Goal: Transaction & Acquisition: Purchase product/service

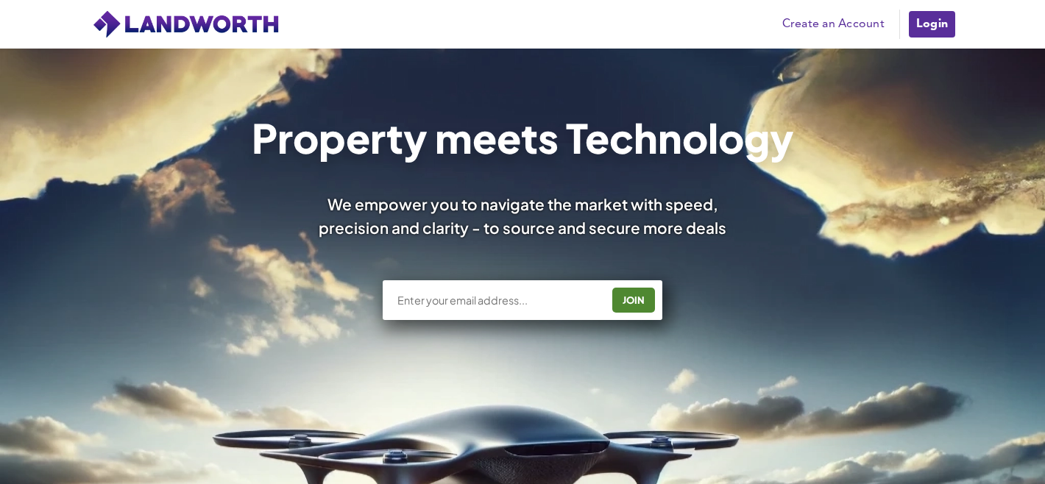
click at [921, 26] on link "Login" at bounding box center [931, 24] width 49 height 29
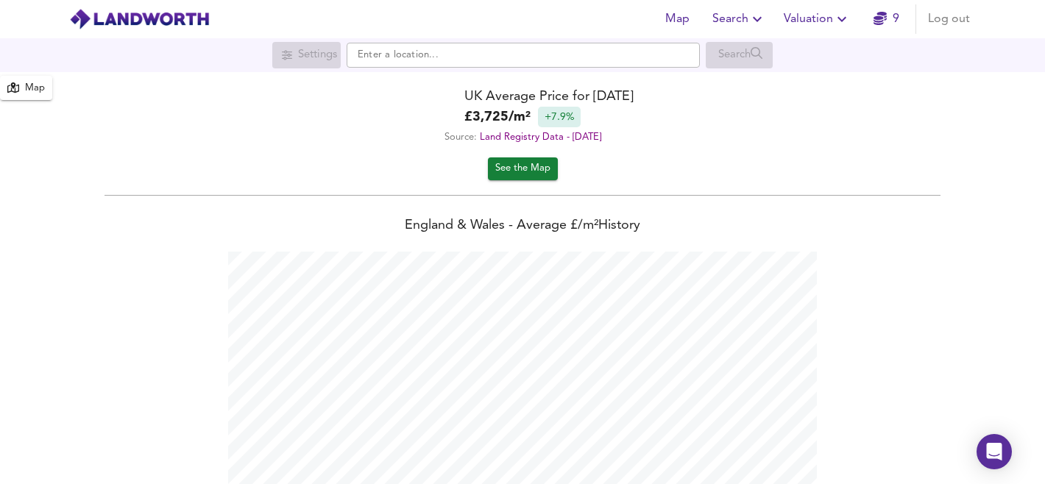
scroll to position [484, 1045]
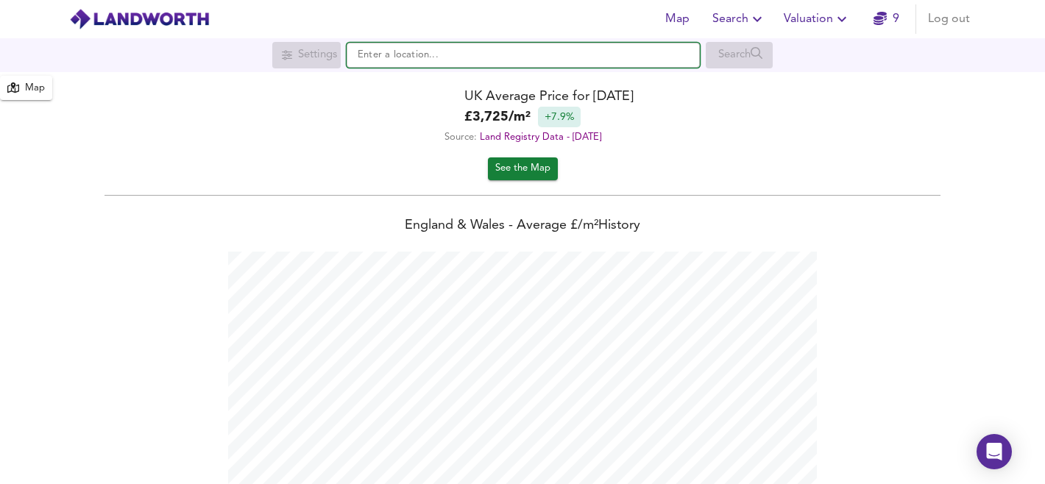
click at [562, 56] on input "text" at bounding box center [523, 55] width 353 height 25
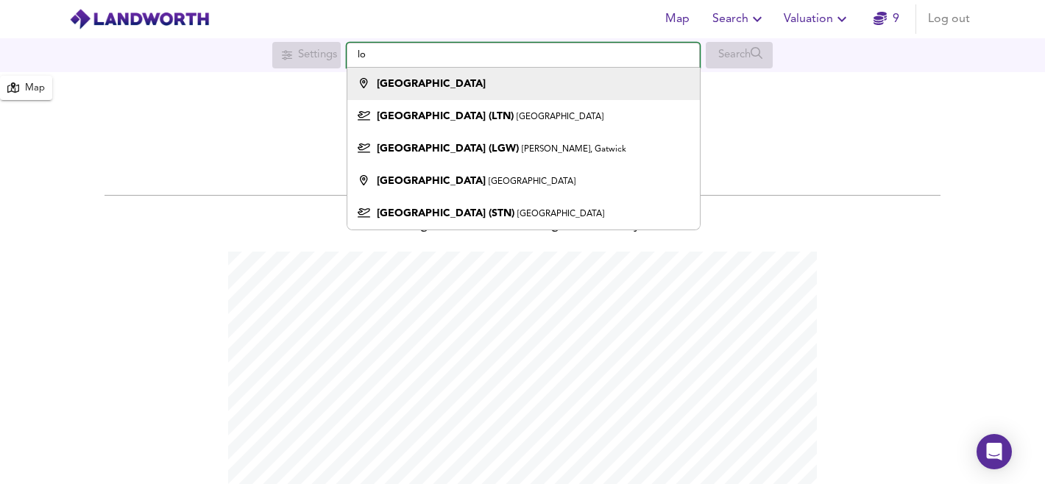
type input "l"
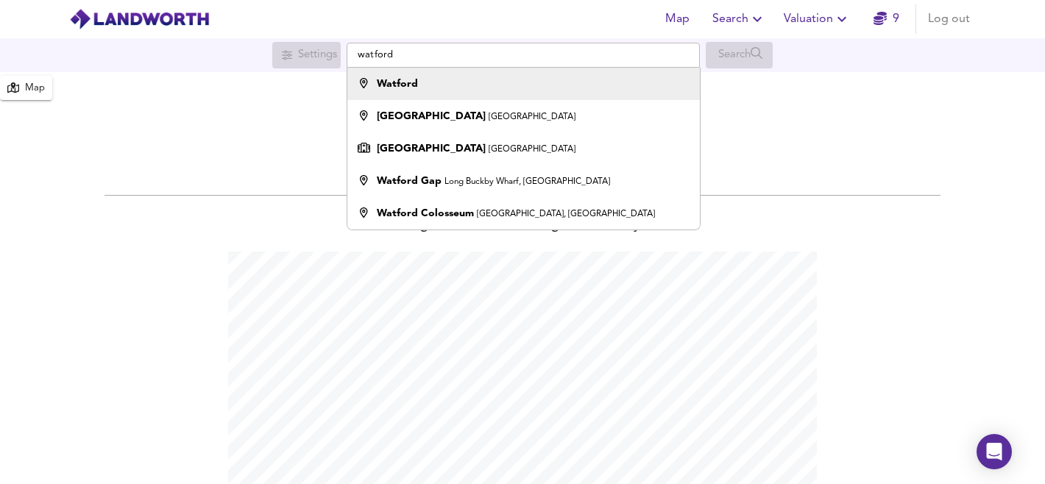
click at [536, 82] on div "Watford" at bounding box center [520, 84] width 338 height 15
type input "Watford"
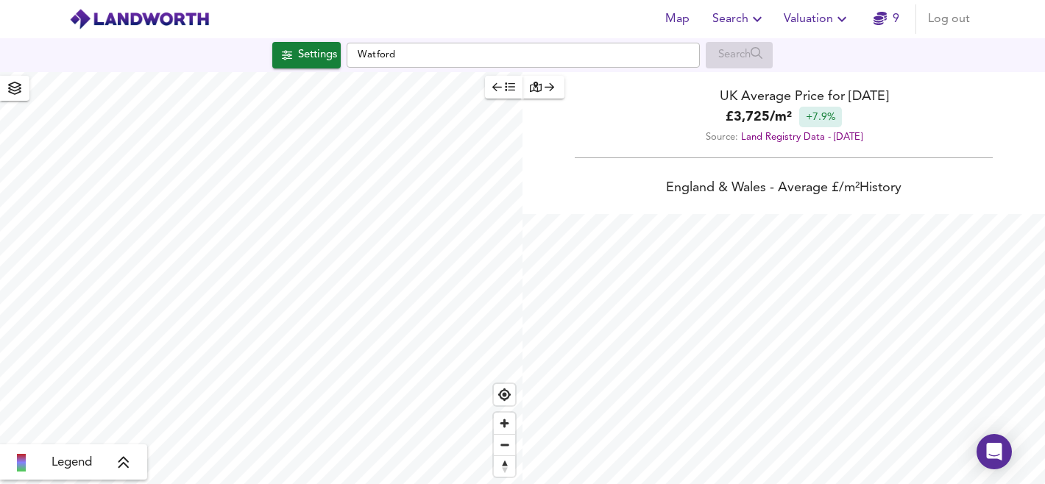
checkbox input "false"
checkbox input "true"
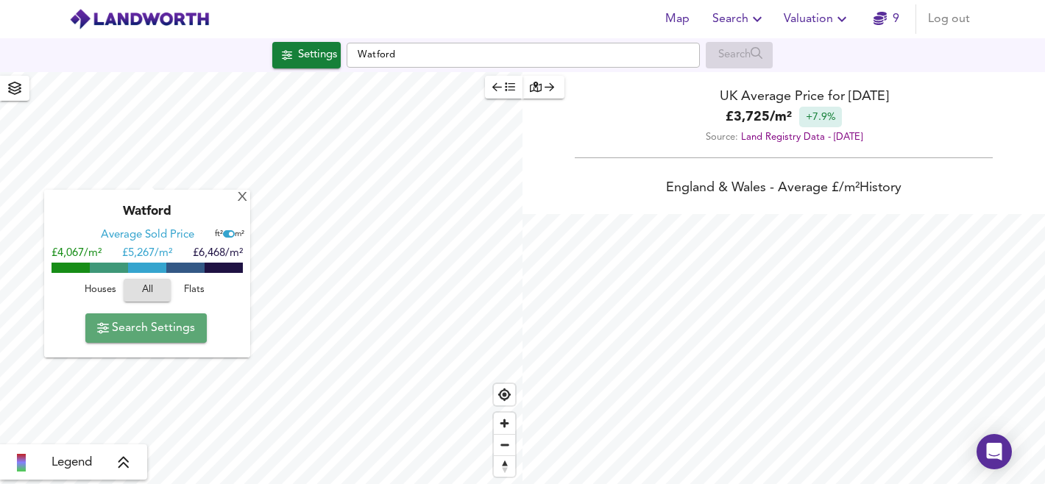
click at [180, 327] on span "Search Settings" at bounding box center [146, 328] width 98 height 21
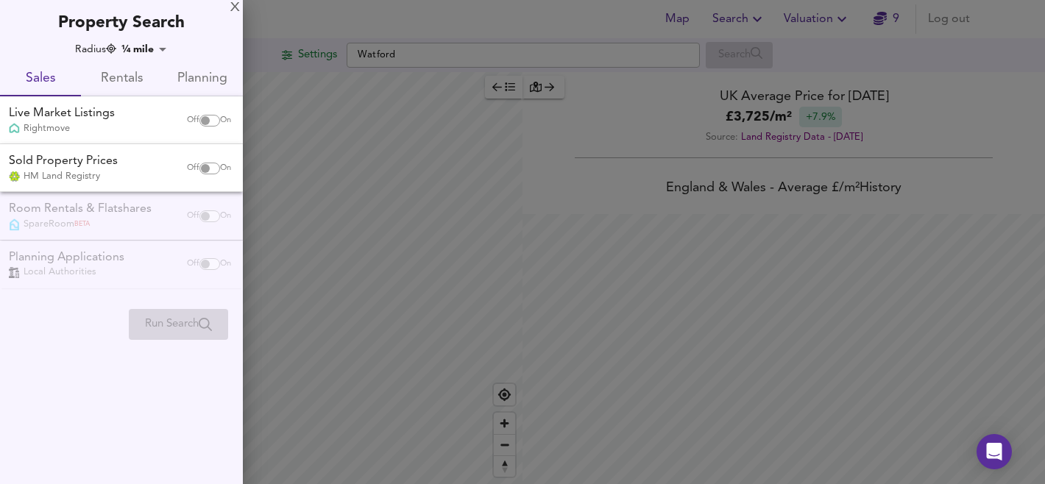
click at [208, 121] on input "checkbox" at bounding box center [205, 121] width 35 height 12
checkbox input "true"
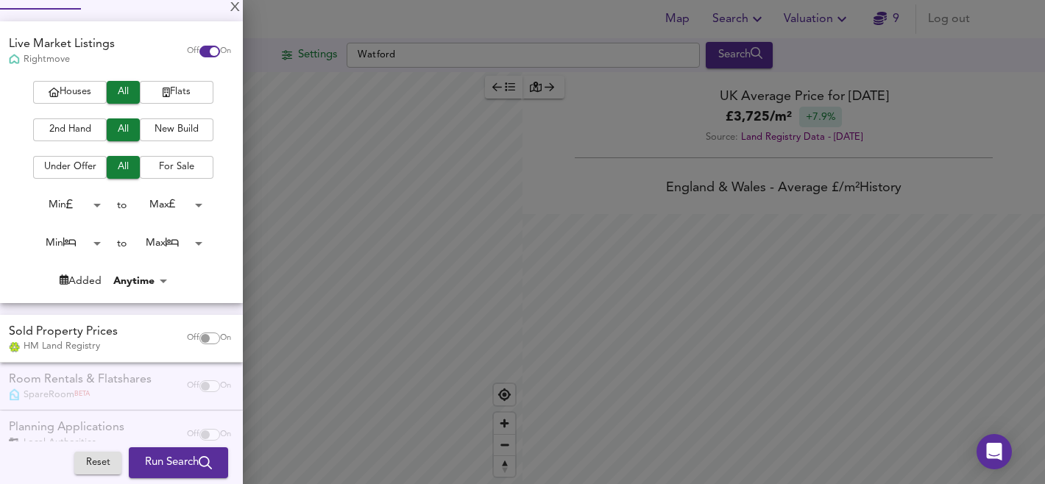
scroll to position [92, 0]
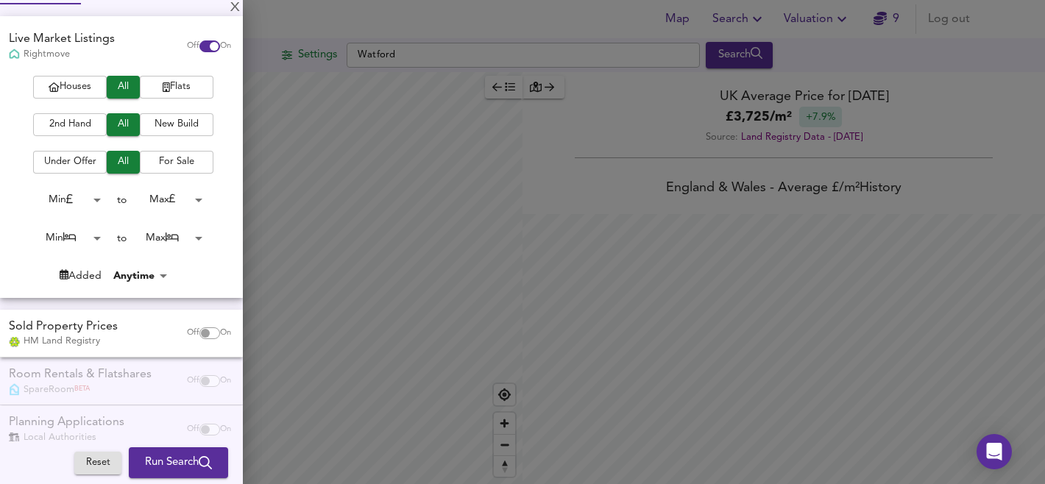
click at [68, 127] on span "2nd Hand" at bounding box center [69, 124] width 59 height 17
click at [168, 159] on span "For Sale" at bounding box center [176, 162] width 59 height 17
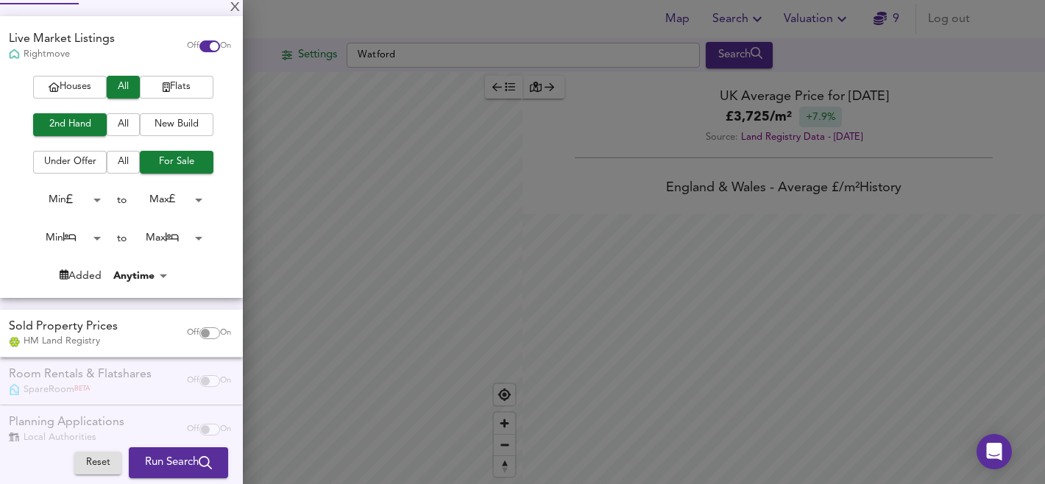
scroll to position [118, 0]
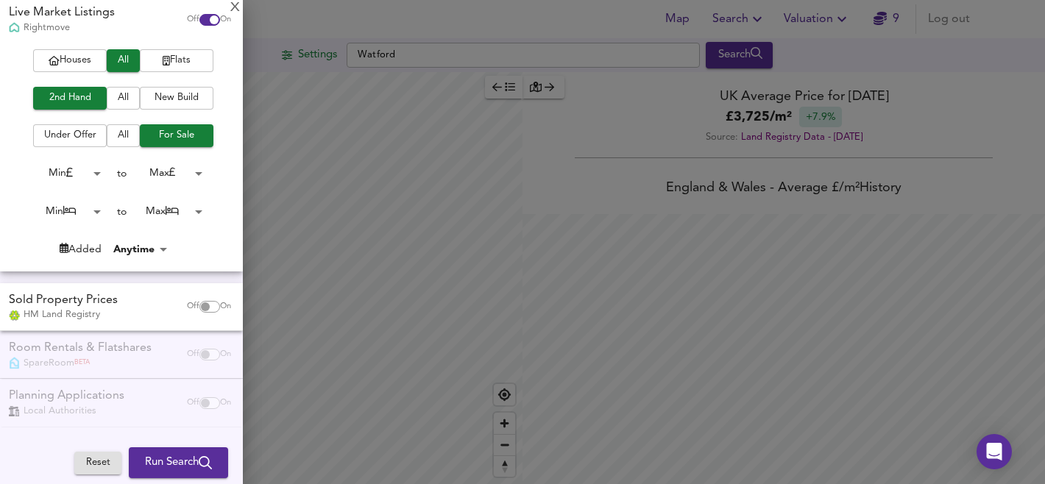
click at [77, 174] on body "Map Search Valuation 9 Log out Settings [GEOGRAPHIC_DATA] Search Legend UK Aver…" at bounding box center [522, 242] width 1045 height 484
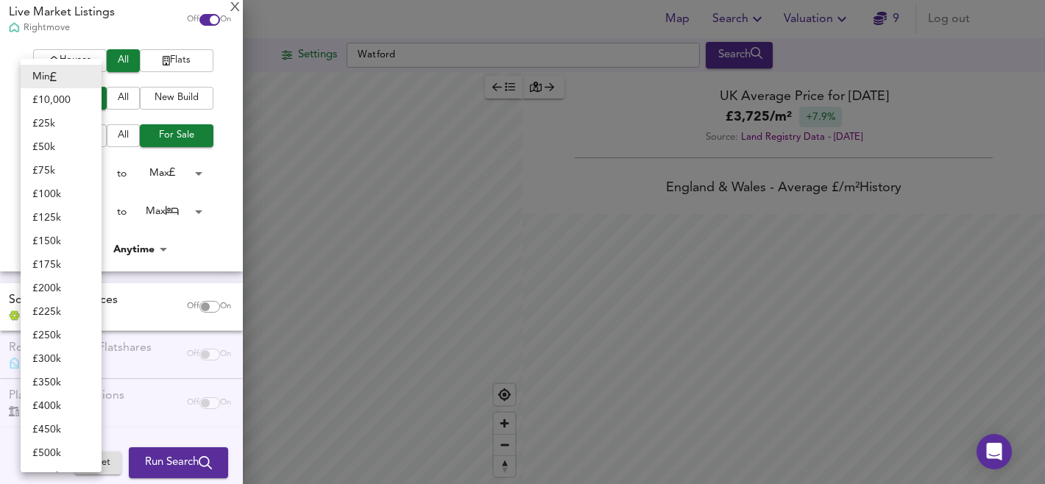
click at [65, 219] on li "£ 125k" at bounding box center [61, 218] width 81 height 24
type input "125000"
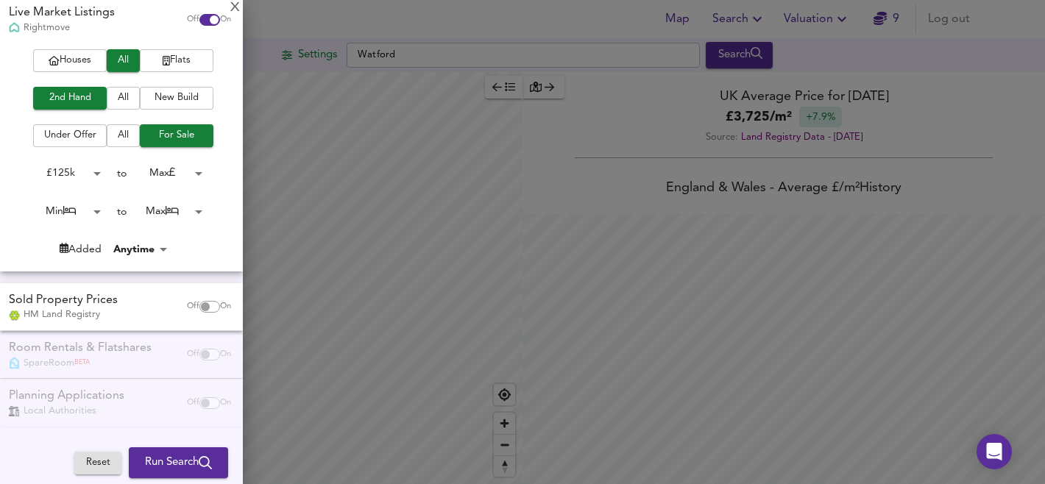
click at [81, 210] on body "Map Search Valuation 9 Log out Settings [GEOGRAPHIC_DATA] Search Legend UK Aver…" at bounding box center [522, 242] width 1045 height 484
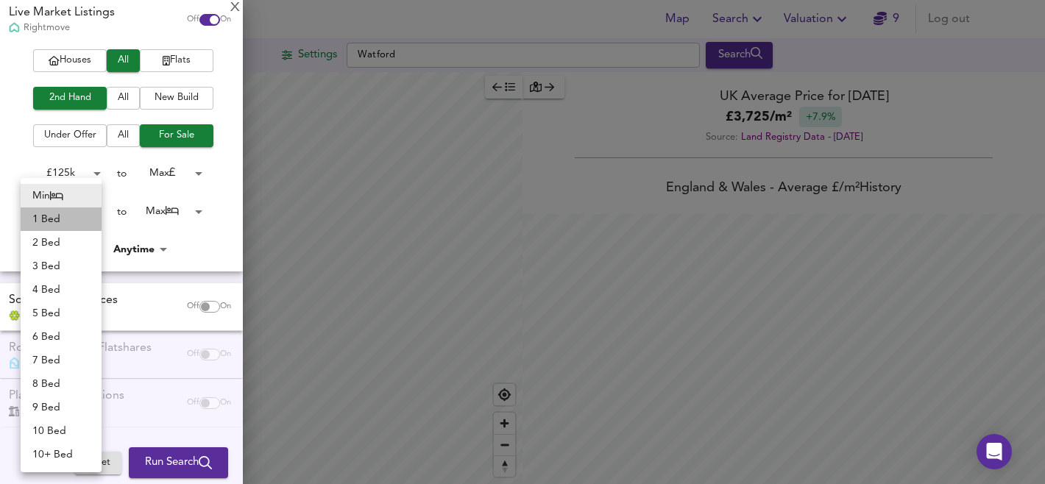
click at [77, 224] on li "1 Bed" at bounding box center [61, 219] width 81 height 24
type input "1"
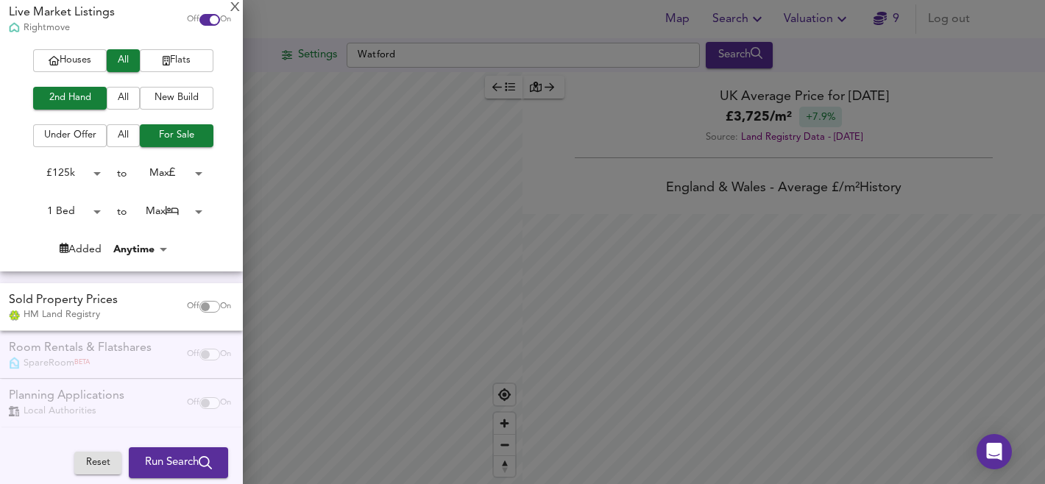
click at [150, 246] on body "Map Search Valuation 9 Log out Settings [GEOGRAPHIC_DATA] Search Legend UK Aver…" at bounding box center [522, 242] width 1045 height 484
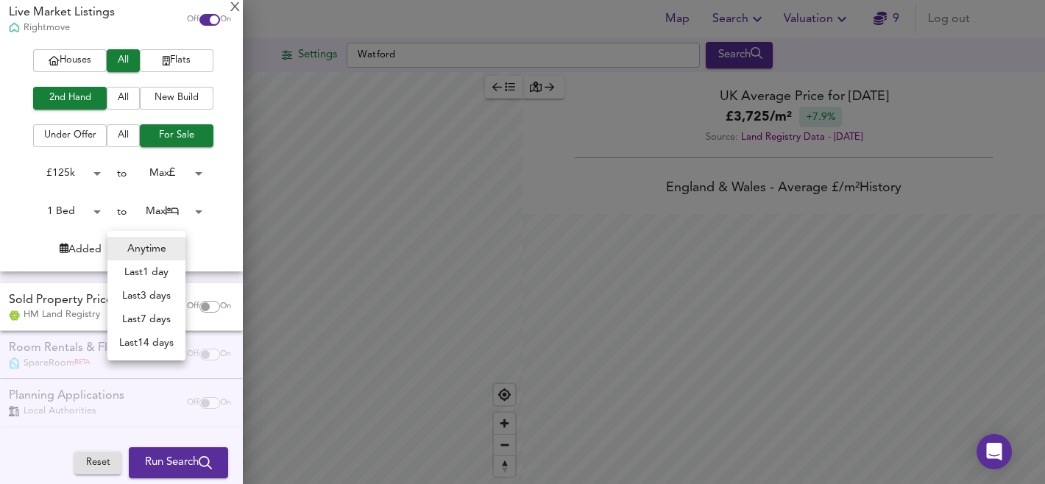
click at [220, 232] on div at bounding box center [522, 242] width 1045 height 484
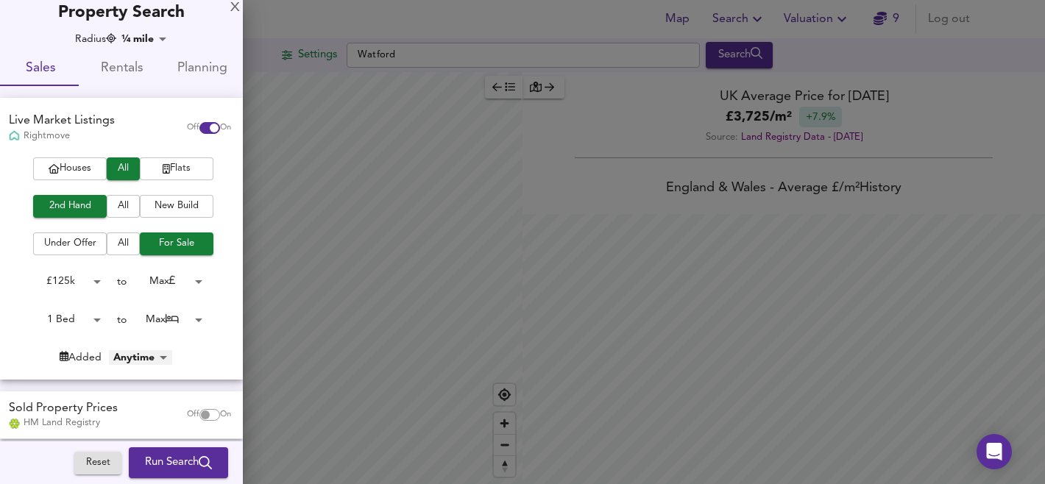
scroll to position [0, 0]
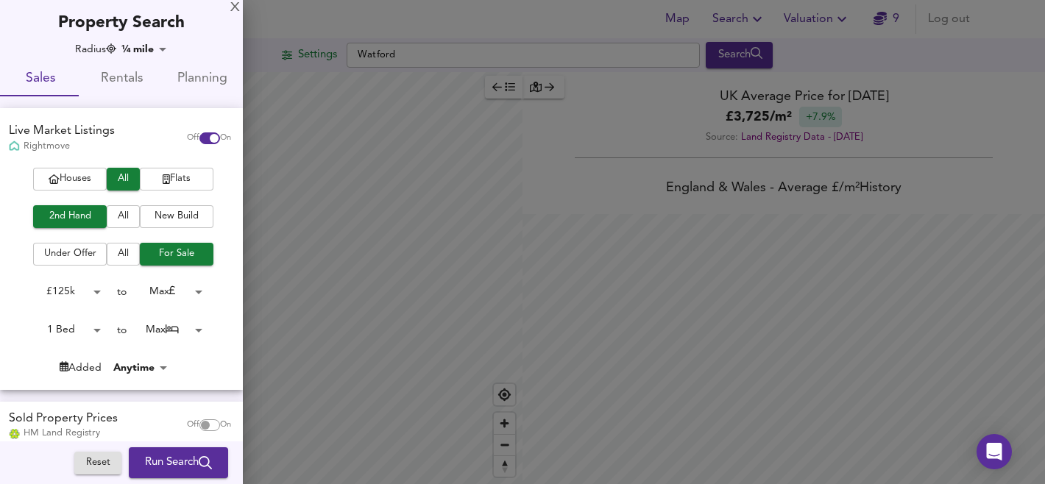
click at [150, 51] on body "Map Search Valuation 9 Log out Settings [GEOGRAPHIC_DATA] Search Legend UK Aver…" at bounding box center [522, 242] width 1045 height 484
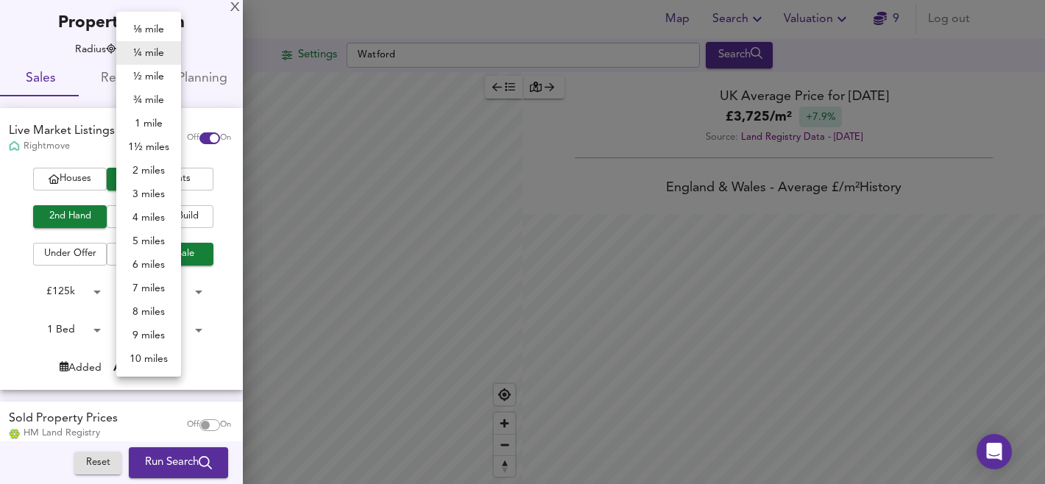
click at [148, 310] on li "8 miles" at bounding box center [148, 312] width 65 height 24
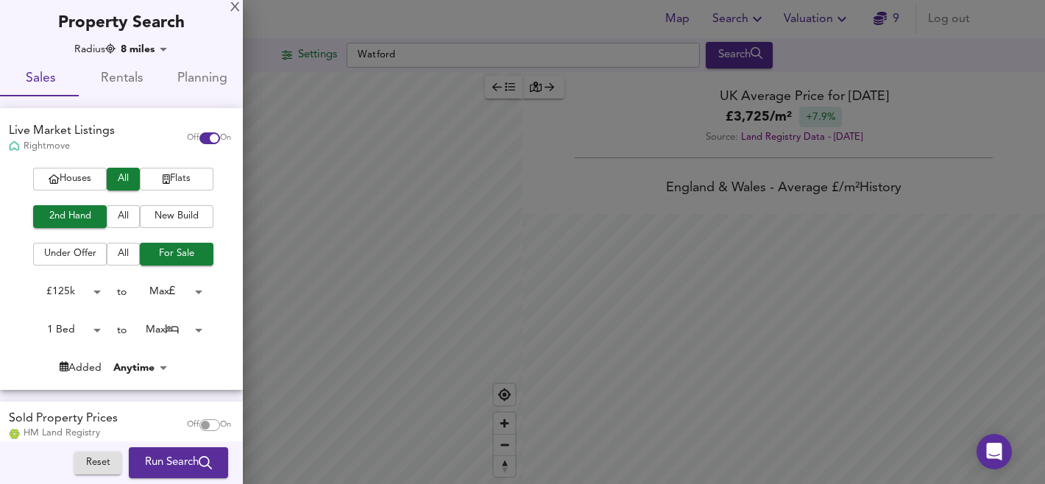
click at [157, 48] on body "Map Search Valuation 9 Log out Settings [GEOGRAPHIC_DATA] Search Legend UK Aver…" at bounding box center [522, 242] width 1045 height 484
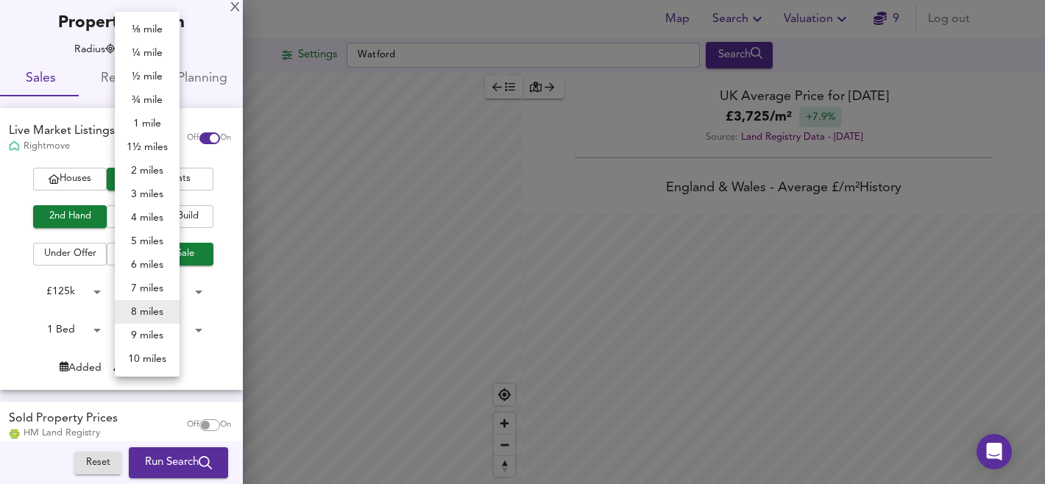
click at [144, 216] on li "4 miles" at bounding box center [147, 218] width 65 height 24
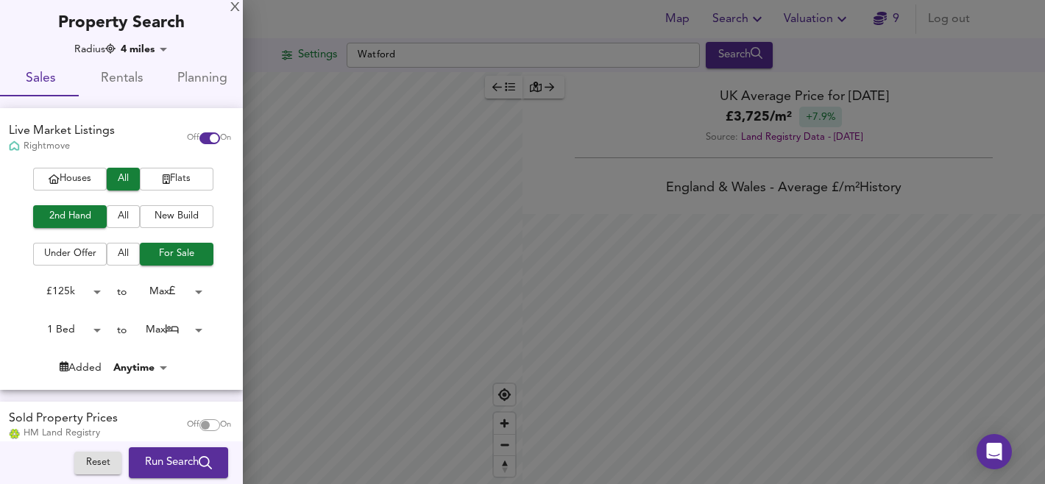
click at [148, 44] on body "Map Search Valuation 9 Log out Settings [GEOGRAPHIC_DATA] Search Legend UK Aver…" at bounding box center [522, 242] width 1045 height 484
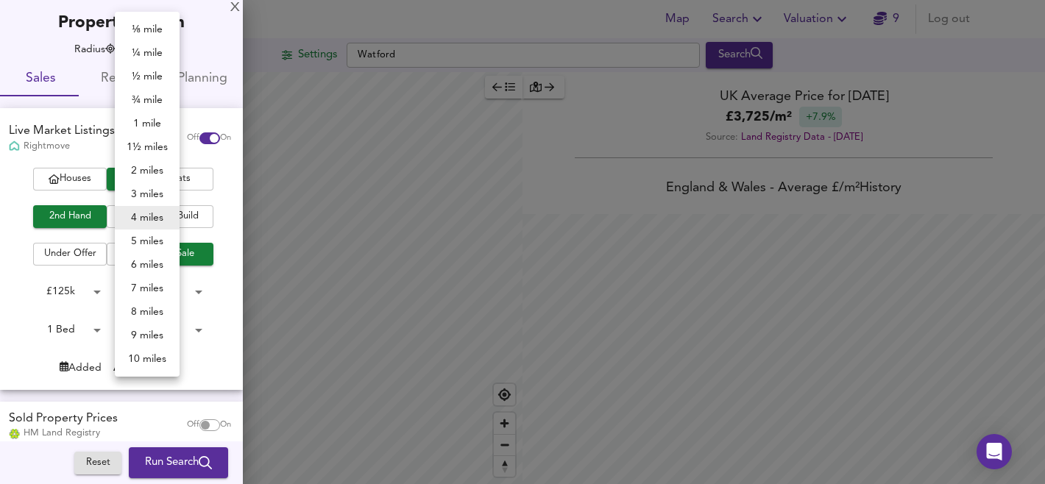
click at [146, 244] on li "5 miles" at bounding box center [147, 242] width 65 height 24
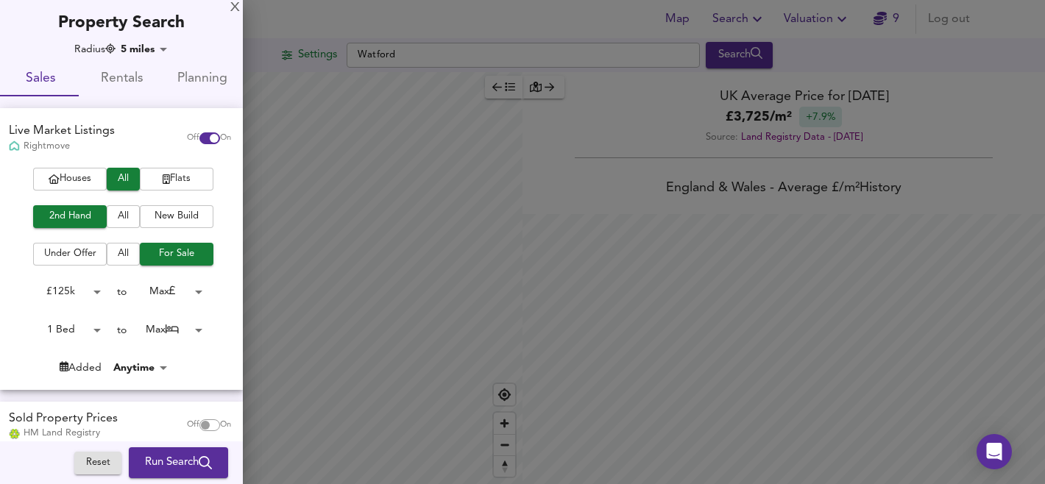
click at [154, 55] on body "Map Search Valuation 9 Log out Settings [GEOGRAPHIC_DATA] Search Legend UK Aver…" at bounding box center [522, 242] width 1045 height 484
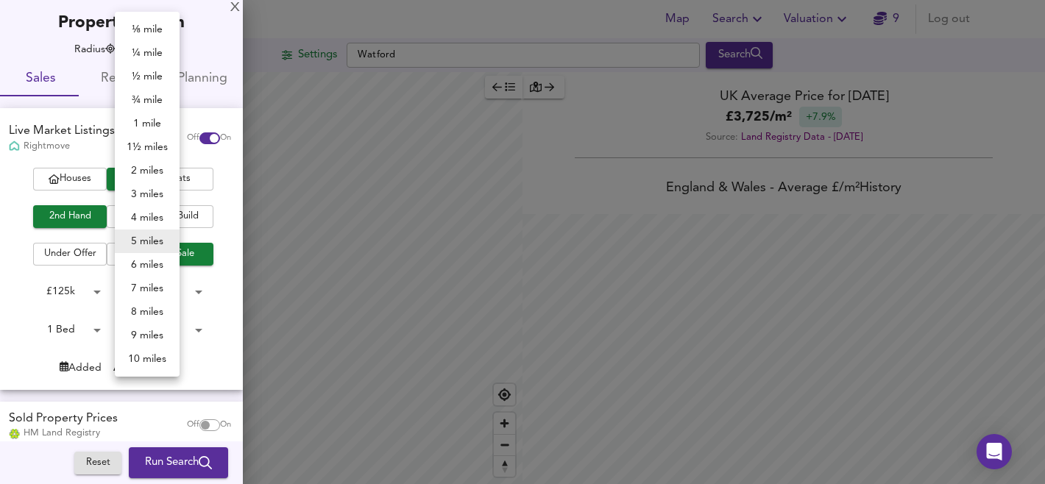
click at [150, 313] on li "8 miles" at bounding box center [147, 312] width 65 height 24
type input "12872"
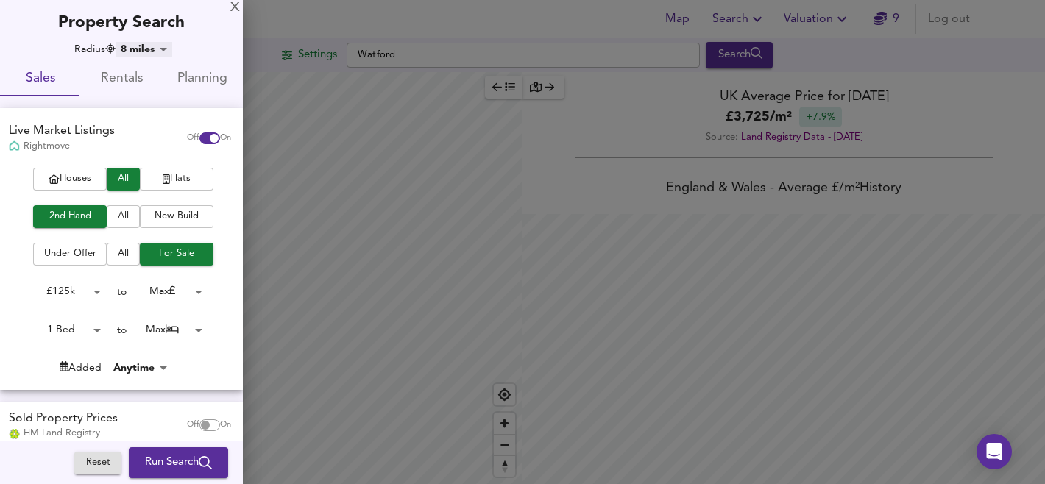
scroll to position [118, 0]
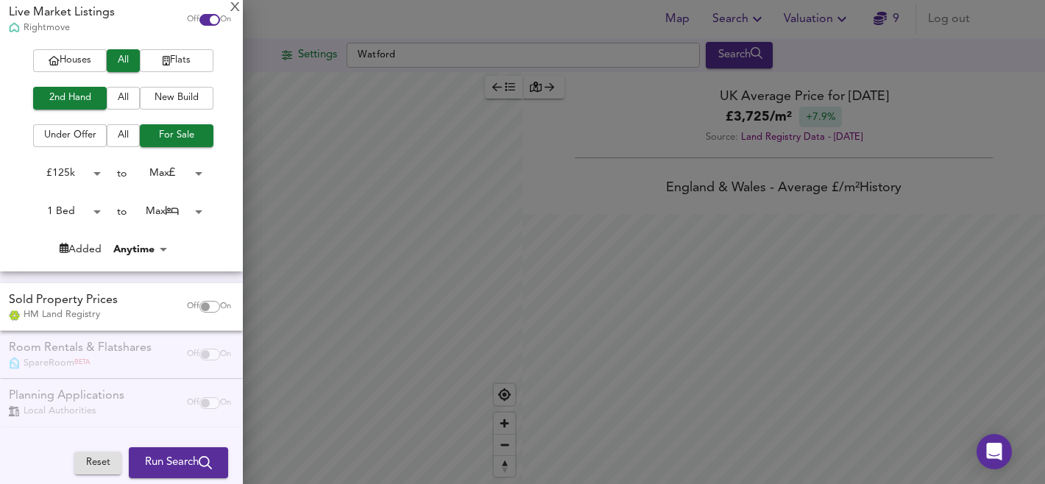
click at [177, 463] on span "Run Search" at bounding box center [178, 462] width 67 height 19
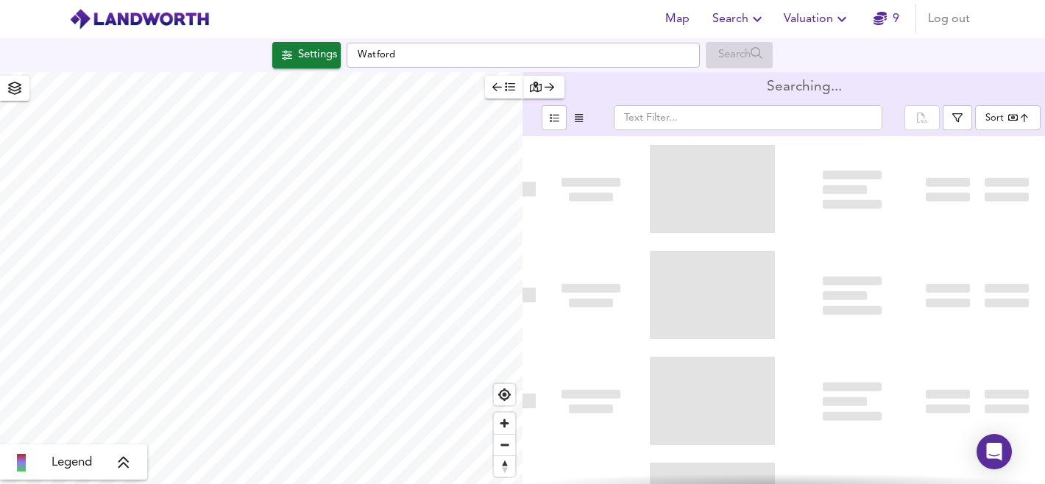
type input "bestdeal"
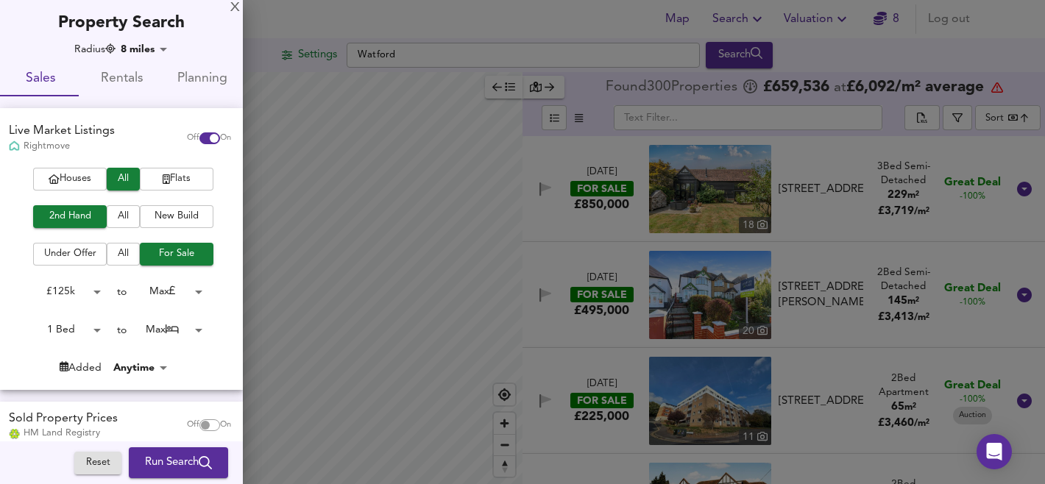
click at [175, 293] on body "Map Search Valuation 8 Log out Settings Watford Search Legend Found 300 Propert…" at bounding box center [522, 242] width 1045 height 484
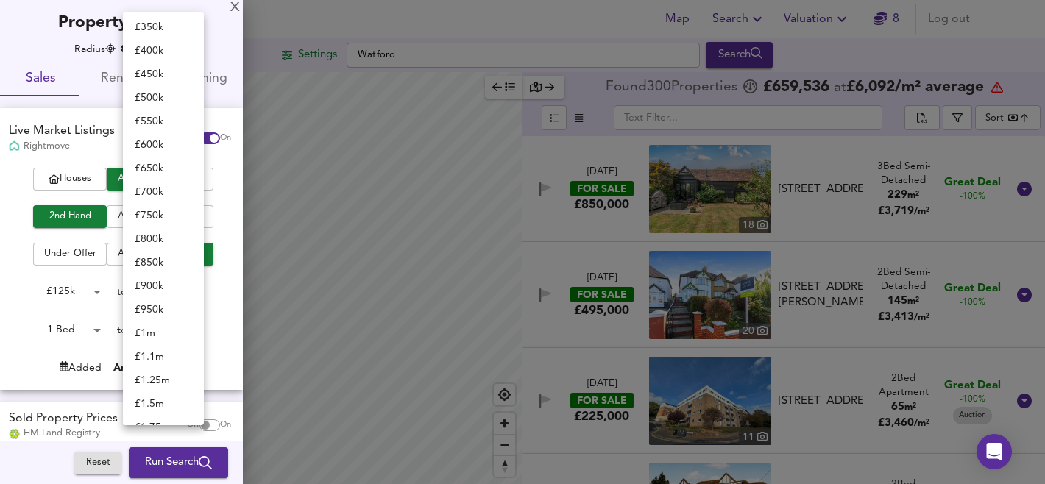
scroll to position [158, 0]
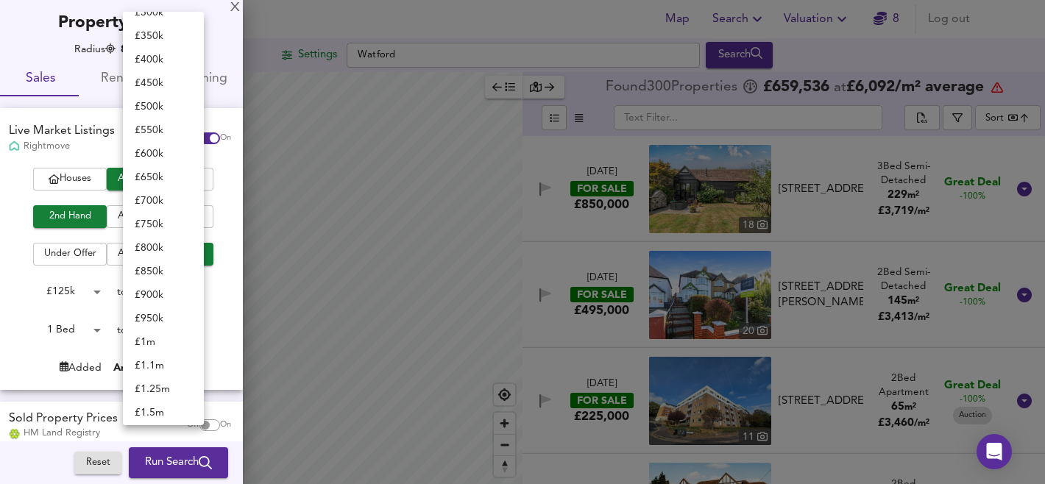
click at [166, 128] on li "£ 550k" at bounding box center [163, 130] width 81 height 24
type input "550000"
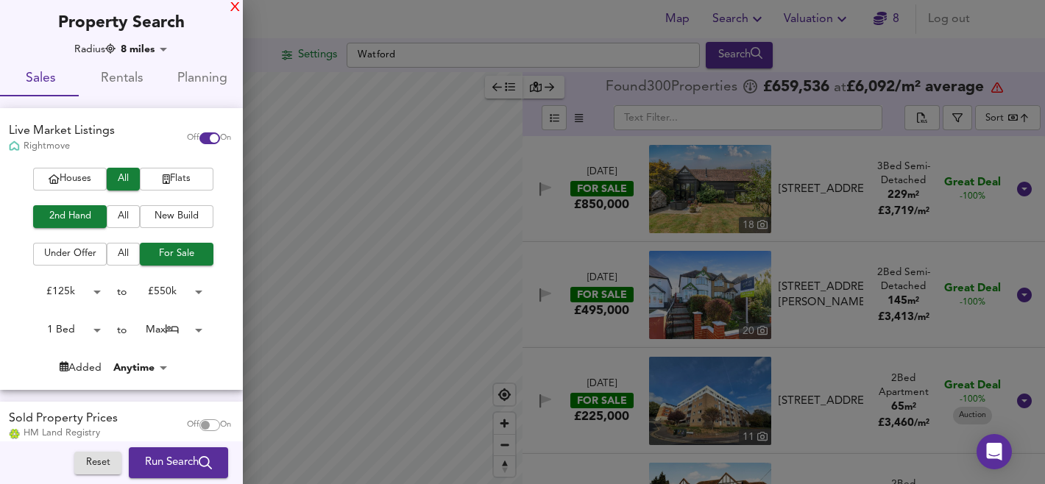
click at [237, 9] on div "X" at bounding box center [235, 8] width 10 height 10
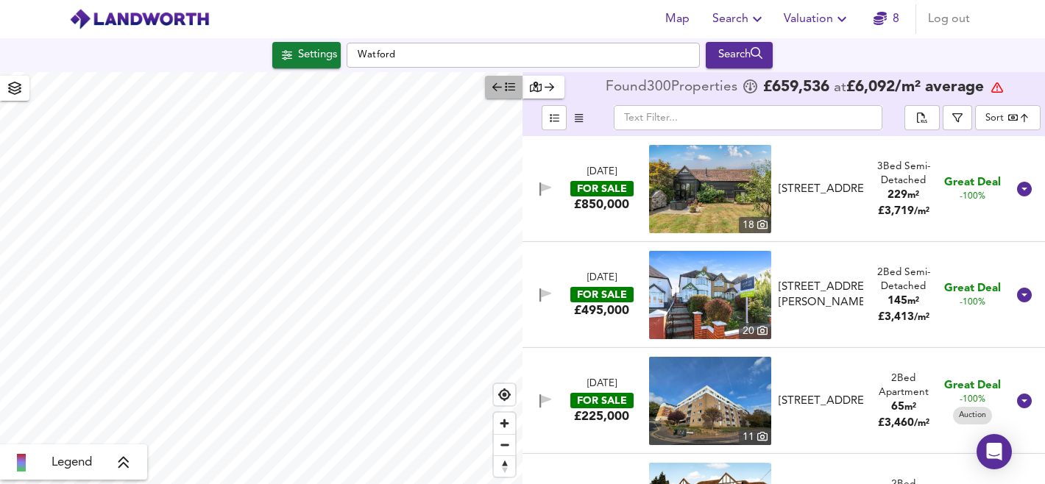
click at [507, 92] on icon "button" at bounding box center [510, 87] width 10 height 10
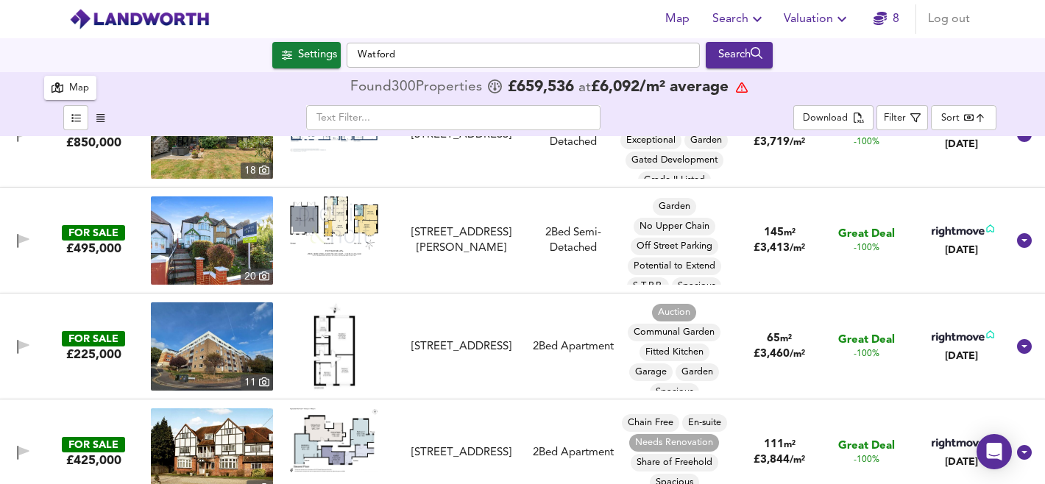
scroll to position [50, 0]
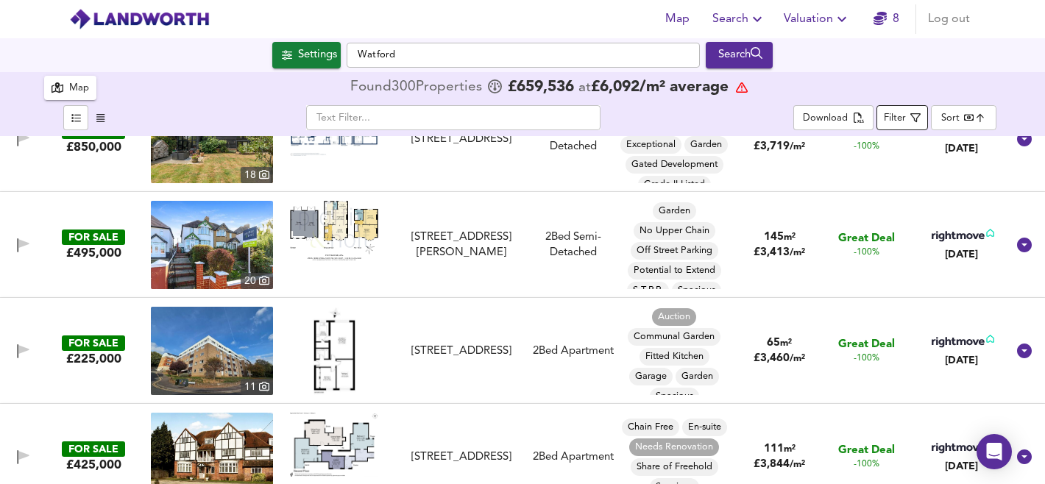
click at [907, 120] on span "Filter" at bounding box center [902, 118] width 37 height 18
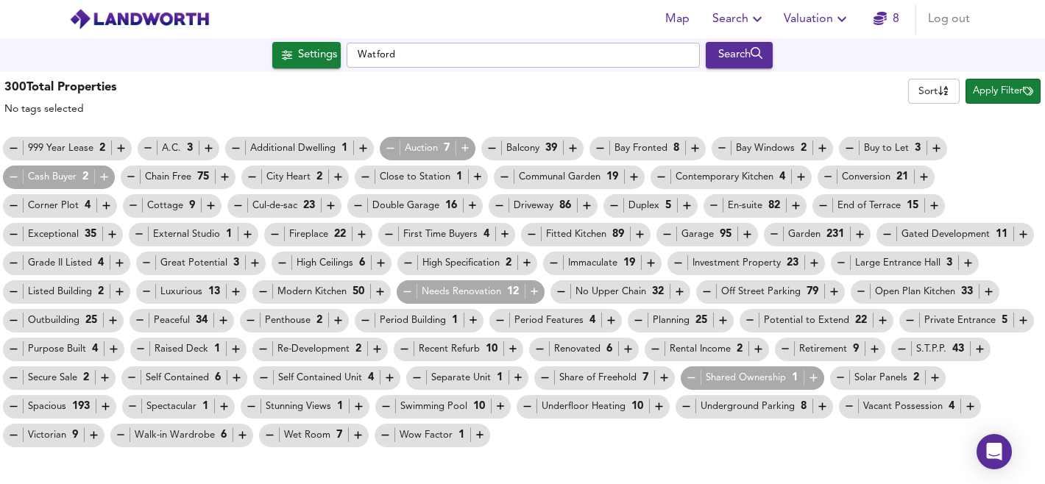
click at [117, 149] on icon "button" at bounding box center [121, 148] width 13 height 13
click at [699, 148] on icon "button" at bounding box center [695, 148] width 13 height 13
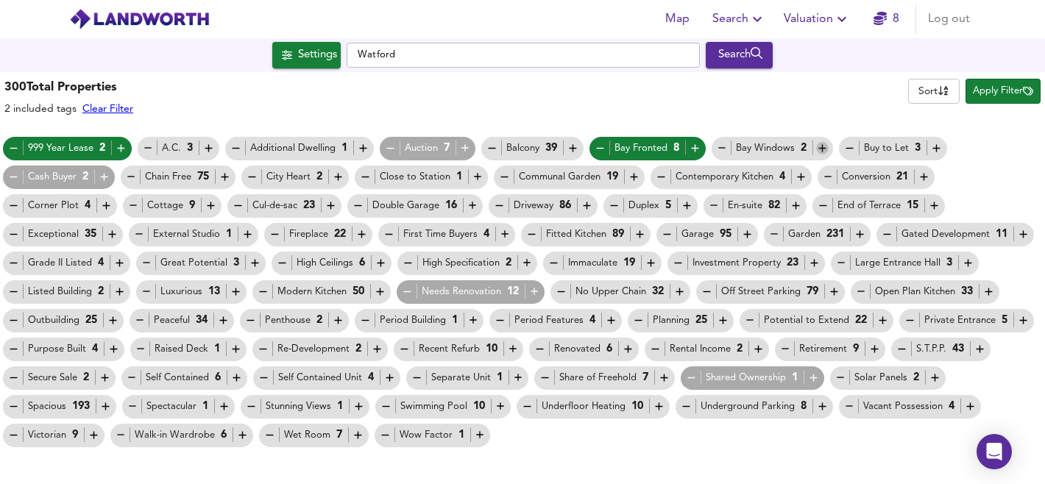
click at [822, 147] on icon "button" at bounding box center [822, 148] width 13 height 13
click at [937, 146] on icon "button" at bounding box center [936, 148] width 13 height 13
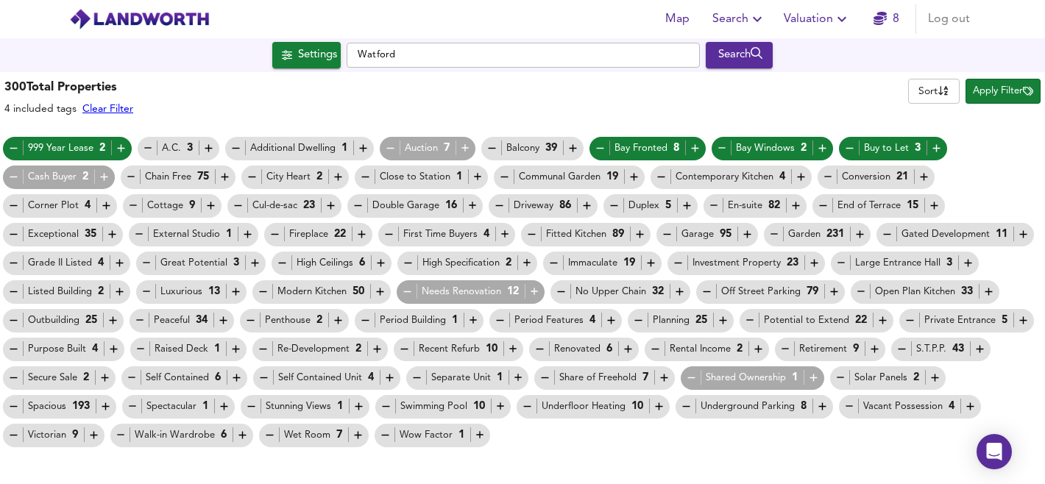
click at [108, 178] on icon "button" at bounding box center [104, 177] width 13 height 13
click at [226, 174] on icon "button" at bounding box center [224, 177] width 13 height 13
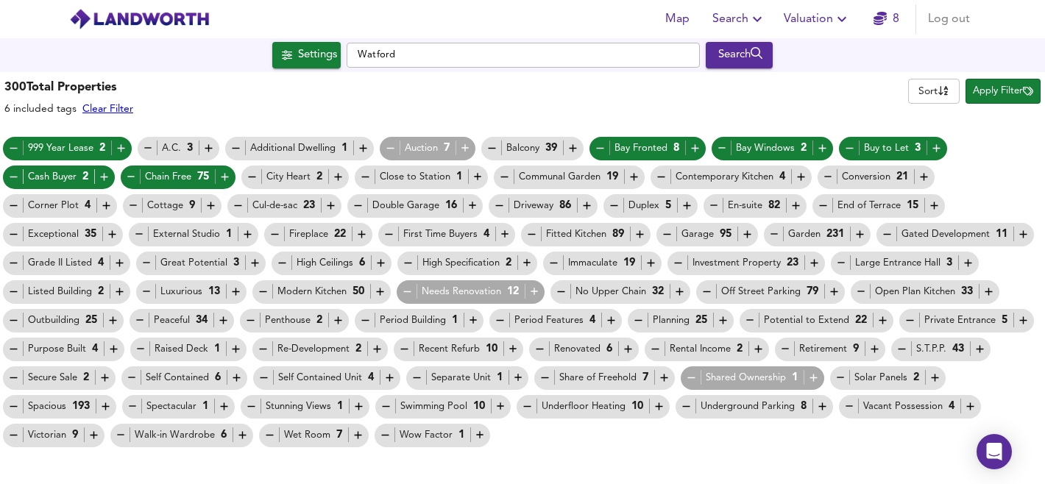
click at [473, 176] on icon "button" at bounding box center [478, 177] width 13 height 13
click at [340, 176] on icon "button" at bounding box center [338, 177] width 13 height 13
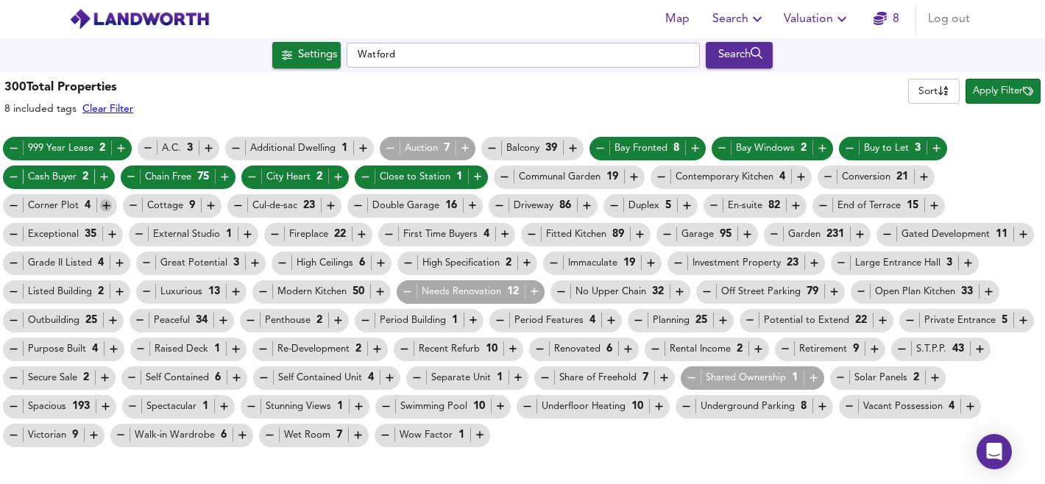
click at [101, 206] on icon "button" at bounding box center [106, 205] width 13 height 13
click at [584, 204] on icon "button" at bounding box center [586, 205] width 13 height 13
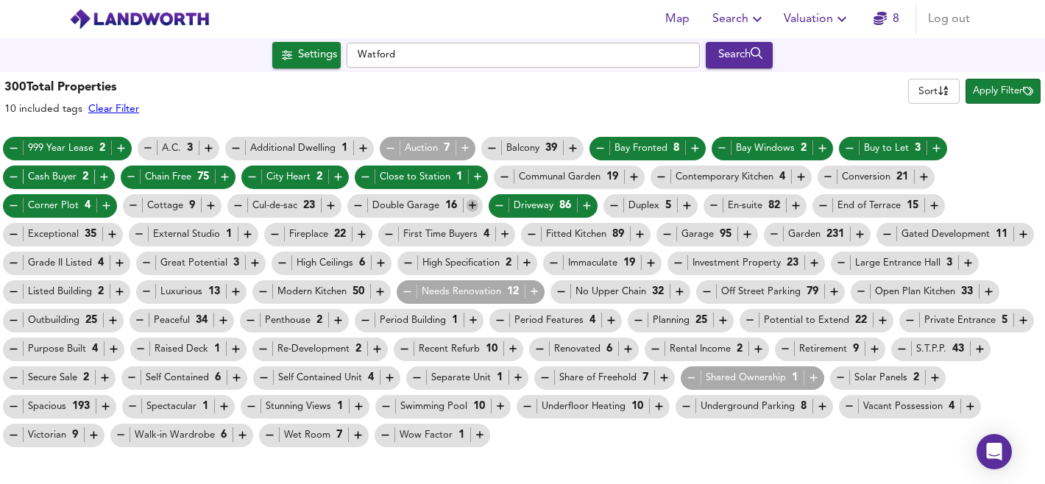
click at [473, 205] on icon "button" at bounding box center [472, 205] width 7 height 7
click at [689, 205] on icon "button" at bounding box center [686, 205] width 7 height 7
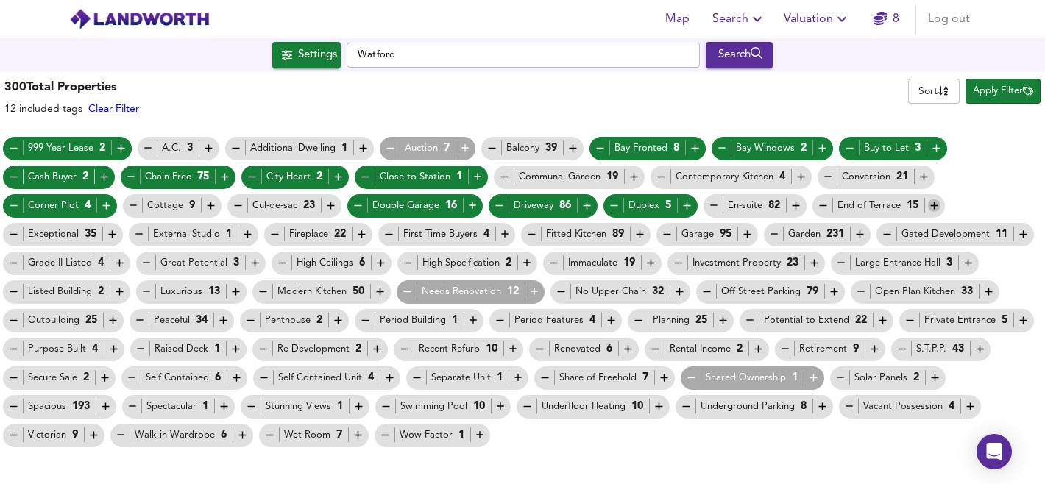
click at [936, 205] on icon "button" at bounding box center [934, 205] width 13 height 13
click at [11, 235] on icon "button" at bounding box center [13, 234] width 7 height 1
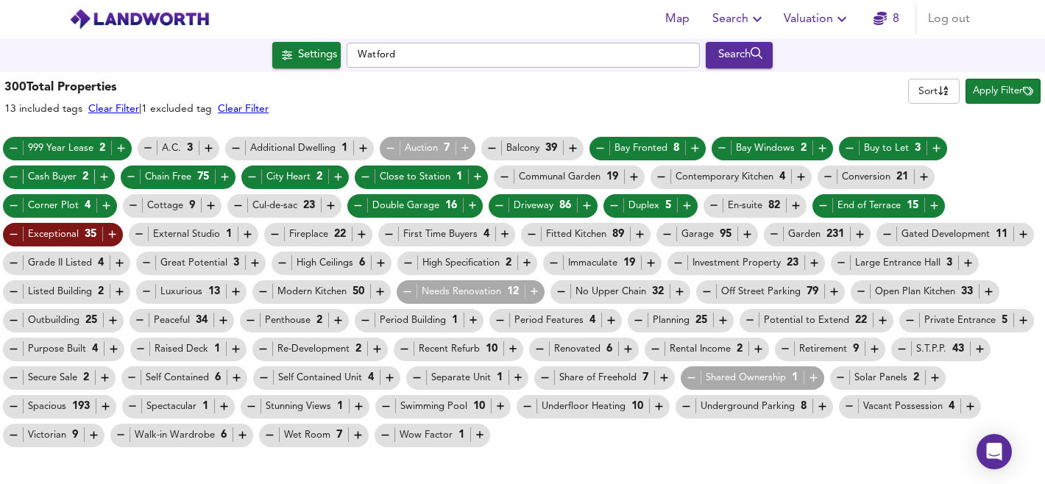
click at [386, 235] on icon "button" at bounding box center [388, 234] width 7 height 1
click at [123, 265] on icon "button" at bounding box center [119, 263] width 13 height 13
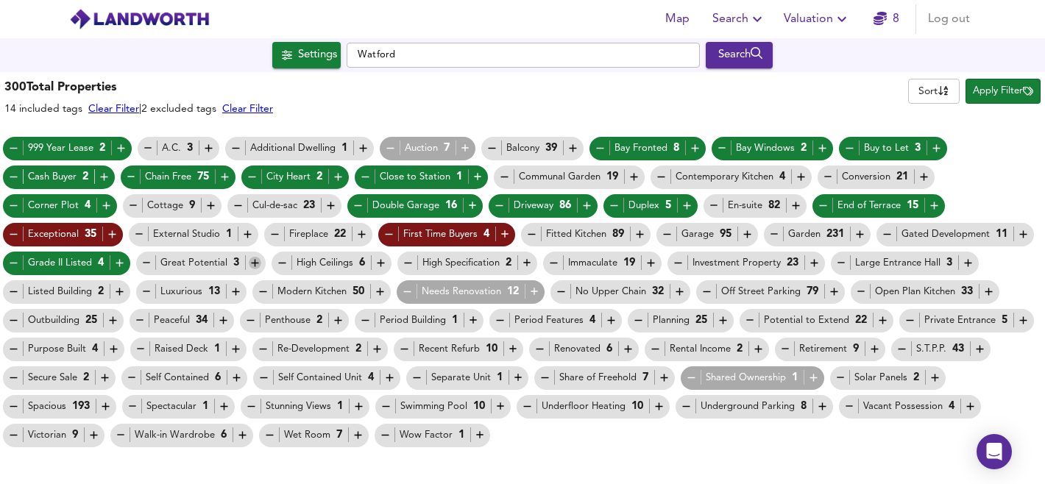
click at [251, 263] on icon "button" at bounding box center [255, 263] width 13 height 13
click at [377, 262] on icon "button" at bounding box center [380, 263] width 13 height 13
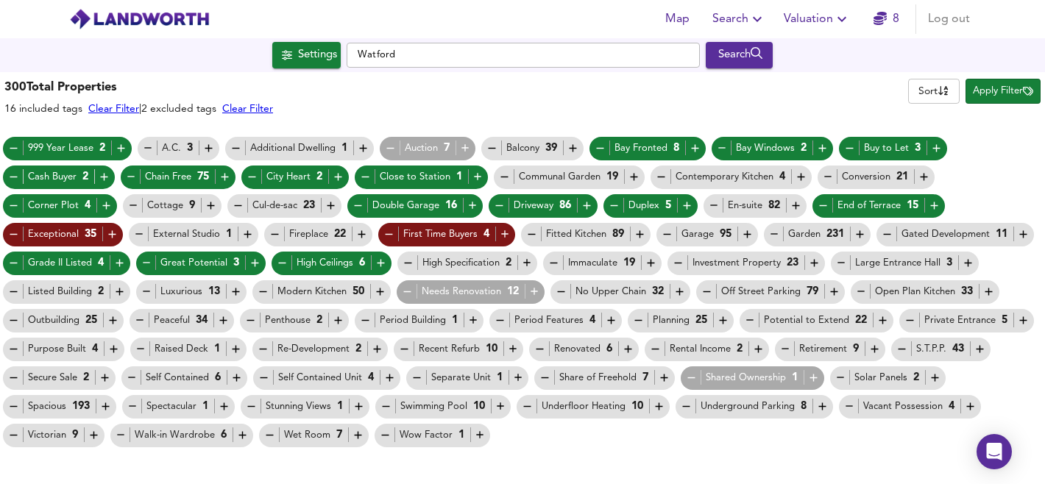
click at [405, 263] on icon "button" at bounding box center [407, 263] width 7 height 1
click at [550, 262] on icon "button" at bounding box center [553, 263] width 13 height 13
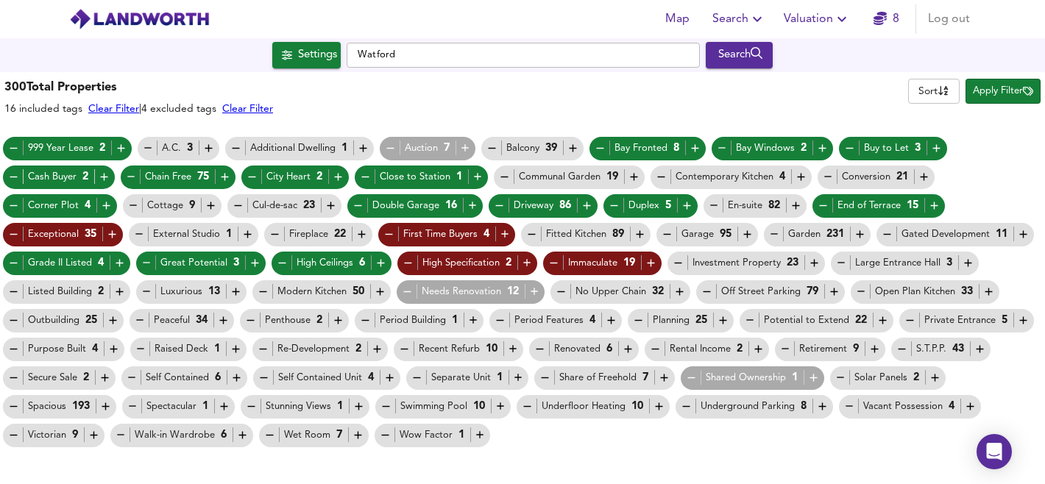
click at [809, 262] on icon "button" at bounding box center [814, 263] width 13 height 13
click at [962, 259] on icon "button" at bounding box center [968, 263] width 13 height 13
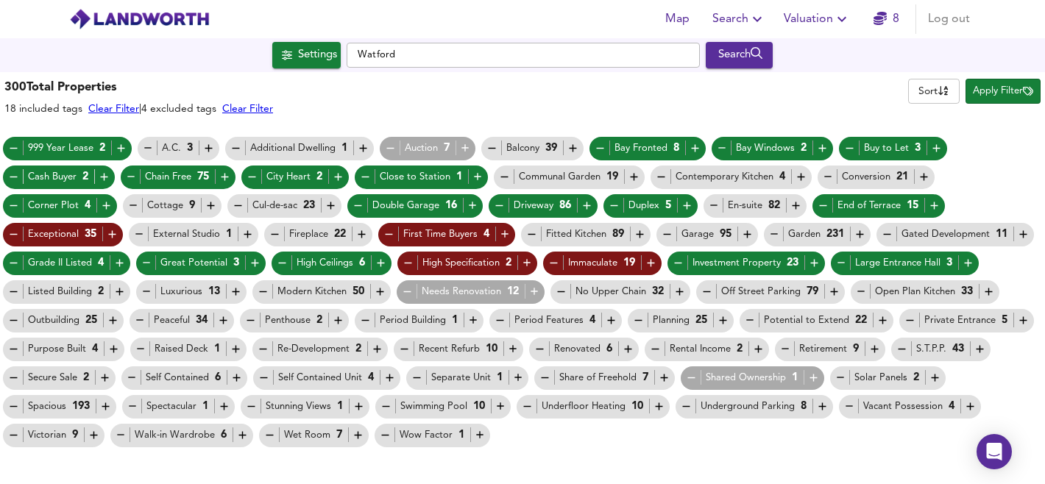
click at [530, 288] on icon "button" at bounding box center [534, 291] width 13 height 13
click at [149, 292] on icon "button" at bounding box center [147, 291] width 13 height 13
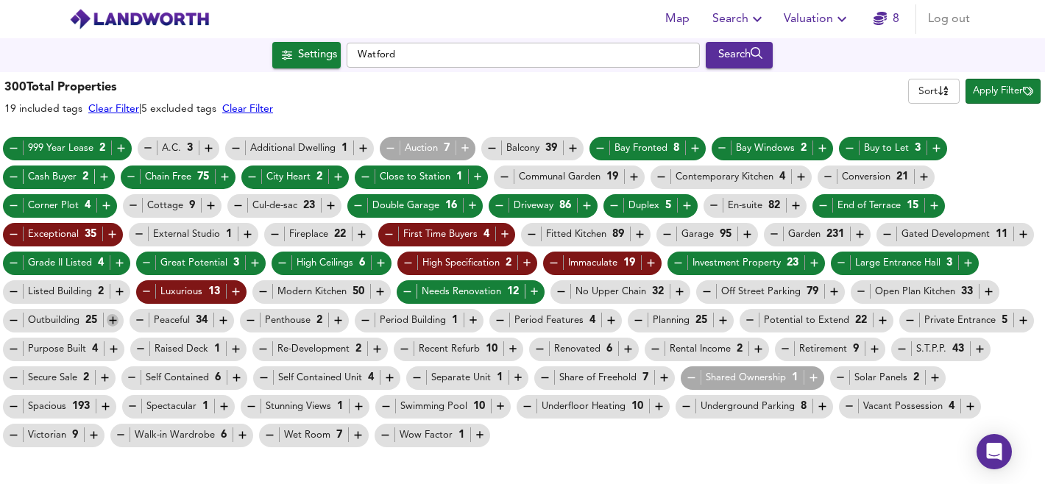
click at [117, 319] on icon "button" at bounding box center [113, 320] width 13 height 13
click at [729, 321] on icon "button" at bounding box center [723, 320] width 13 height 13
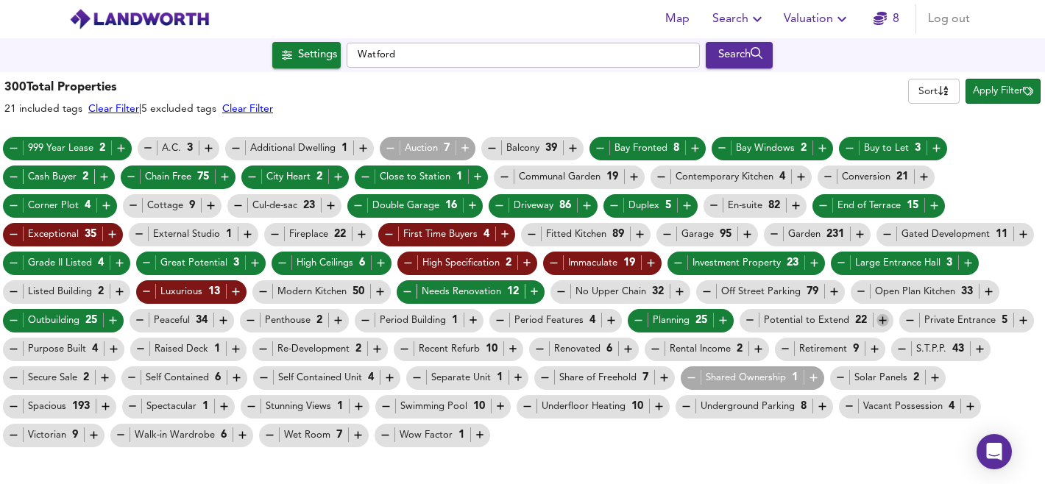
click at [881, 319] on icon "button" at bounding box center [882, 320] width 13 height 13
click at [982, 349] on icon "button" at bounding box center [979, 349] width 7 height 7
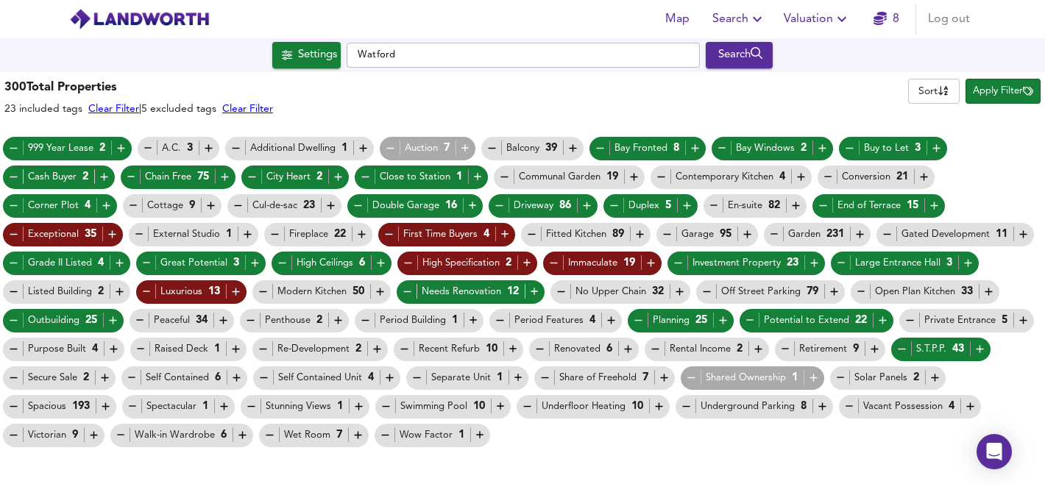
click at [791, 350] on icon "button" at bounding box center [785, 349] width 13 height 13
click at [542, 349] on icon "button" at bounding box center [539, 349] width 7 height 1
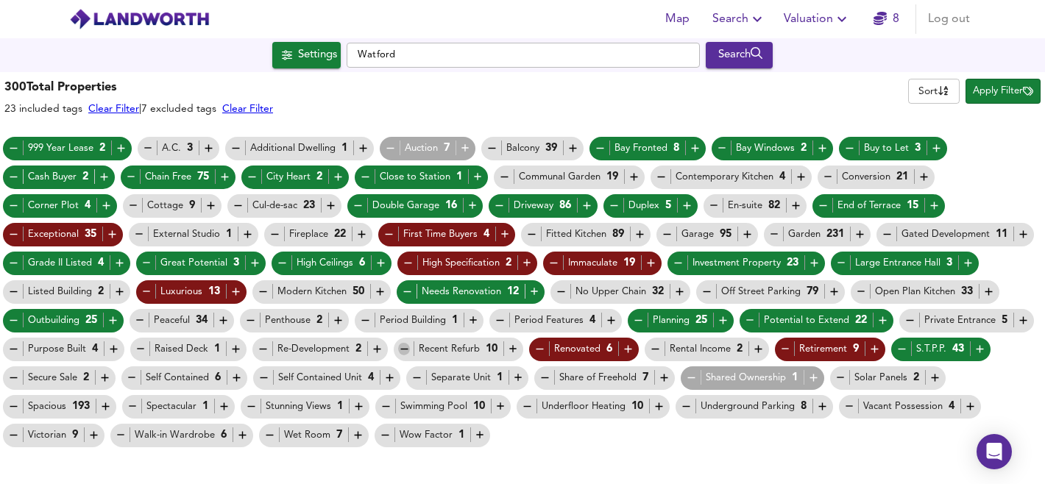
click at [408, 349] on icon "button" at bounding box center [404, 349] width 13 height 13
click at [263, 347] on icon "button" at bounding box center [263, 349] width 13 height 13
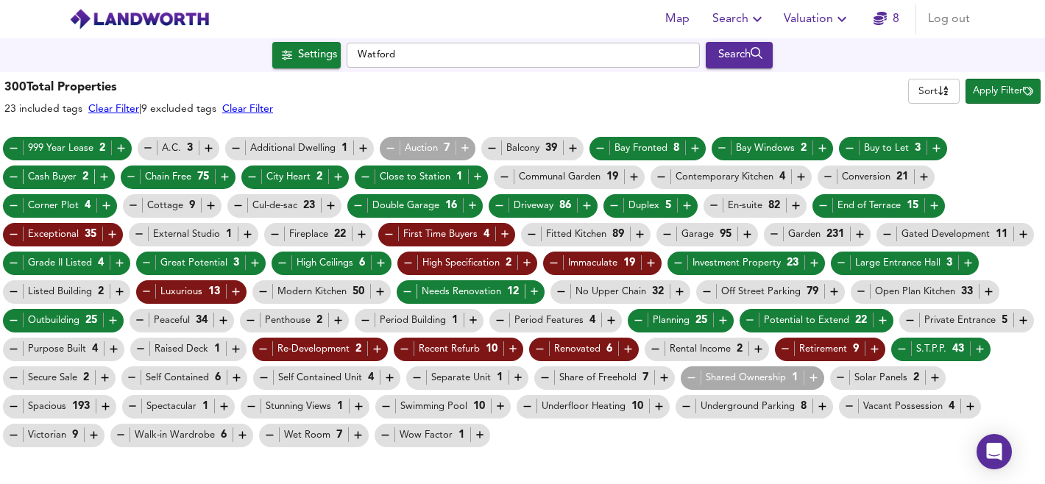
click at [135, 347] on icon "button" at bounding box center [141, 349] width 13 height 13
click at [13, 350] on icon "button" at bounding box center [13, 349] width 13 height 13
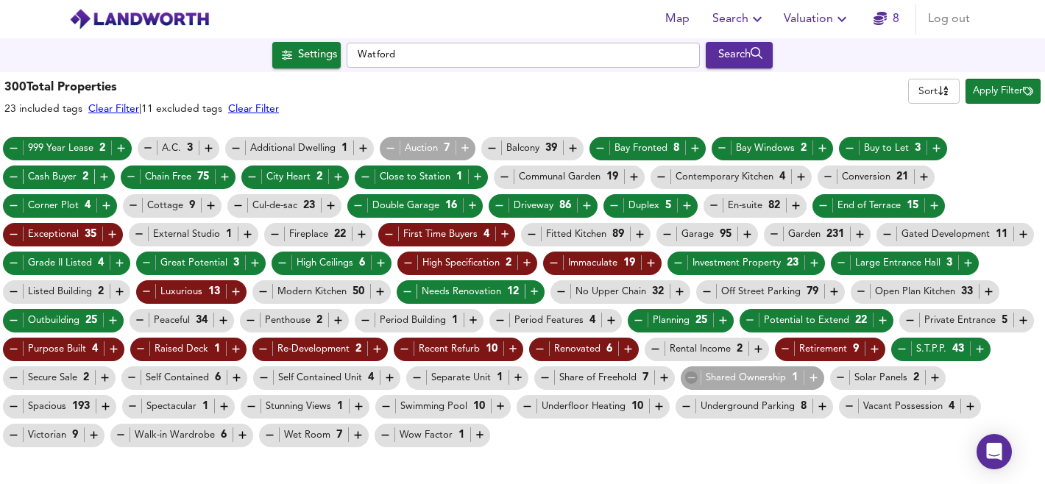
click at [694, 379] on icon "button" at bounding box center [691, 378] width 13 height 13
click at [970, 408] on icon "button" at bounding box center [970, 406] width 13 height 13
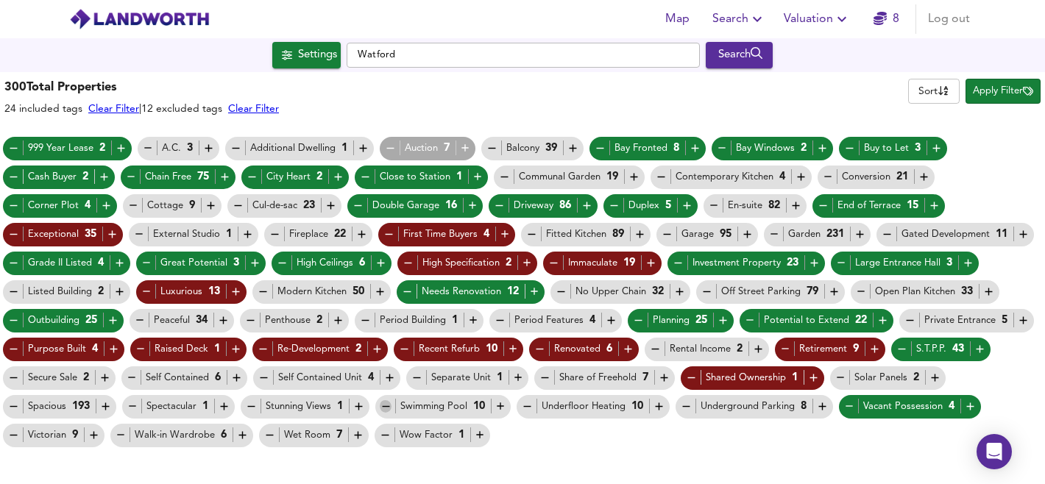
click at [385, 407] on icon "button" at bounding box center [386, 406] width 13 height 13
click at [380, 433] on icon "button" at bounding box center [385, 435] width 13 height 13
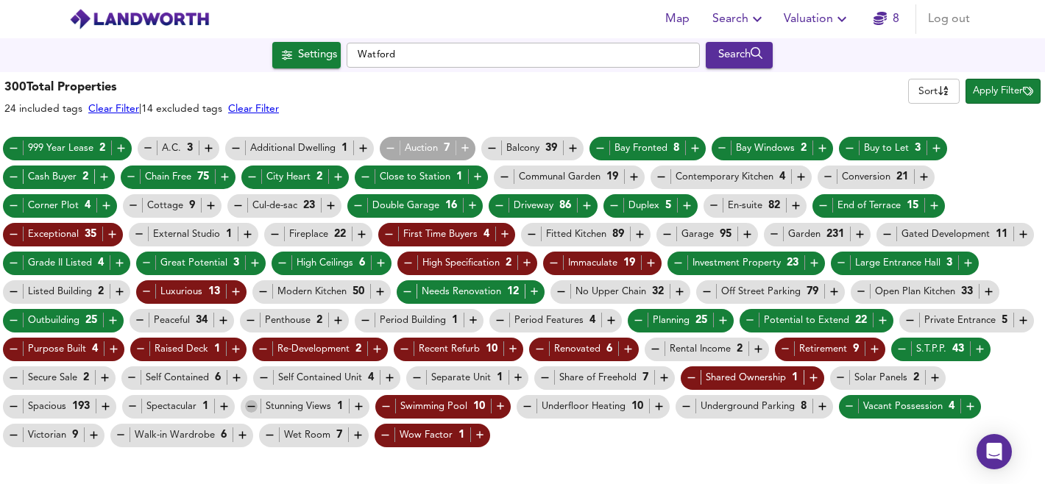
click at [249, 405] on icon "button" at bounding box center [251, 406] width 13 height 13
click at [106, 405] on icon "button" at bounding box center [105, 406] width 7 height 7
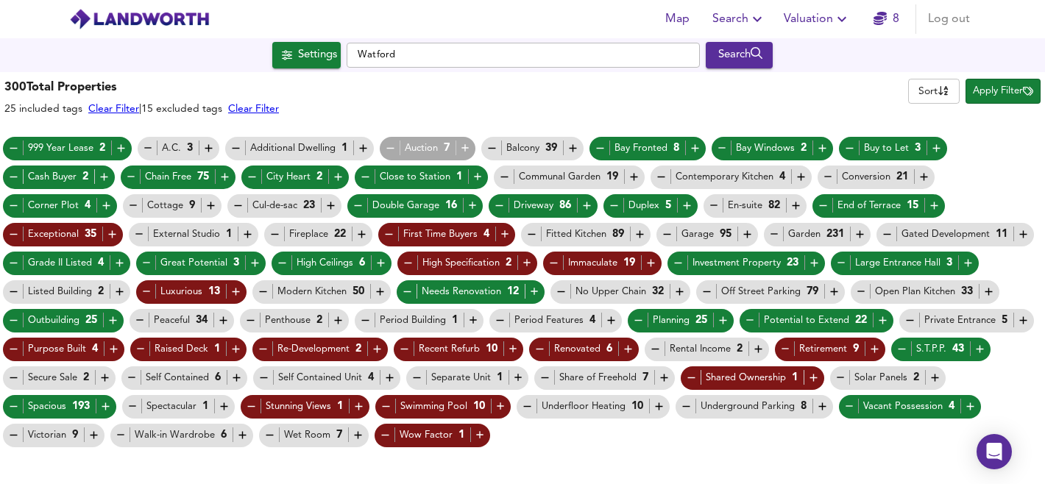
click at [98, 435] on icon "button" at bounding box center [94, 435] width 13 height 13
click at [992, 96] on span "Apply Filter" at bounding box center [1003, 91] width 60 height 17
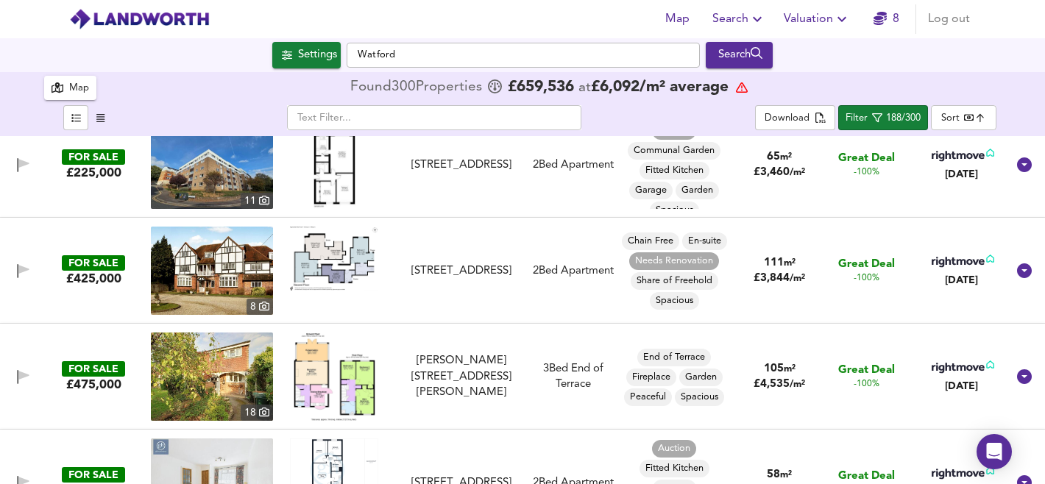
scroll to position [138, 0]
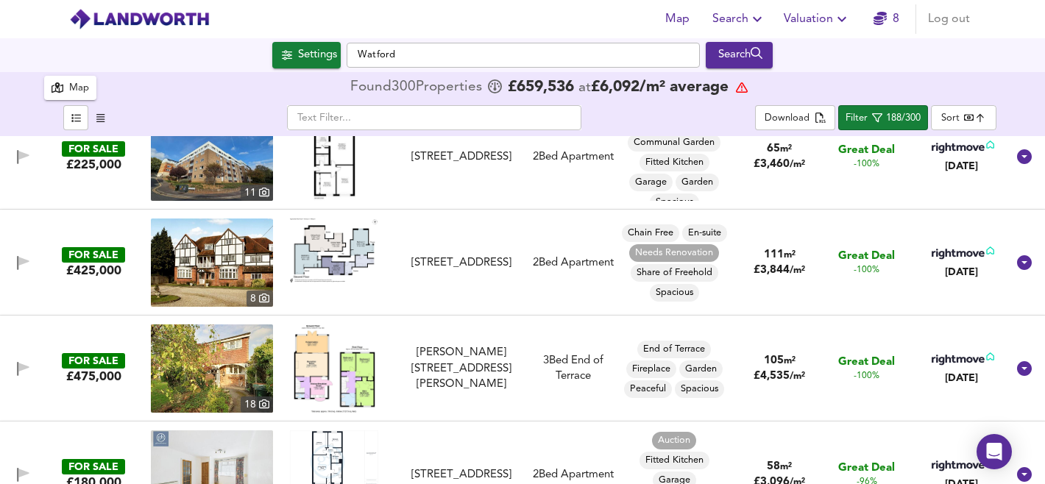
click at [334, 250] on img at bounding box center [334, 250] width 88 height 64
click at [216, 252] on img at bounding box center [212, 262] width 122 height 88
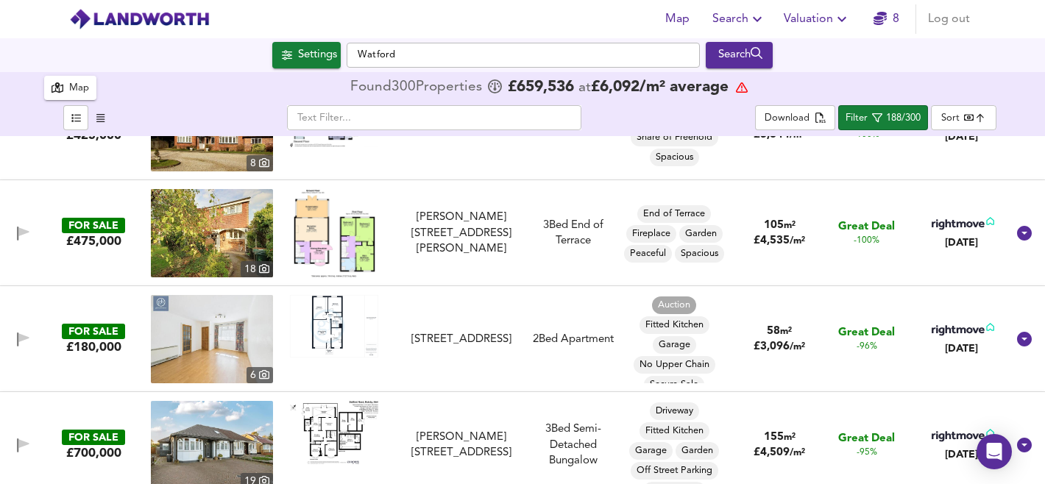
scroll to position [280, 0]
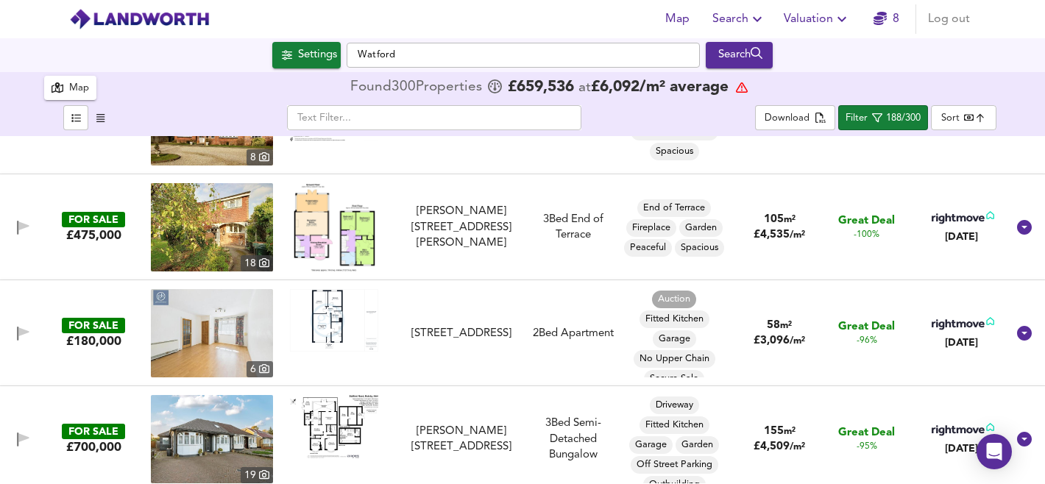
click at [216, 219] on img at bounding box center [212, 227] width 122 height 88
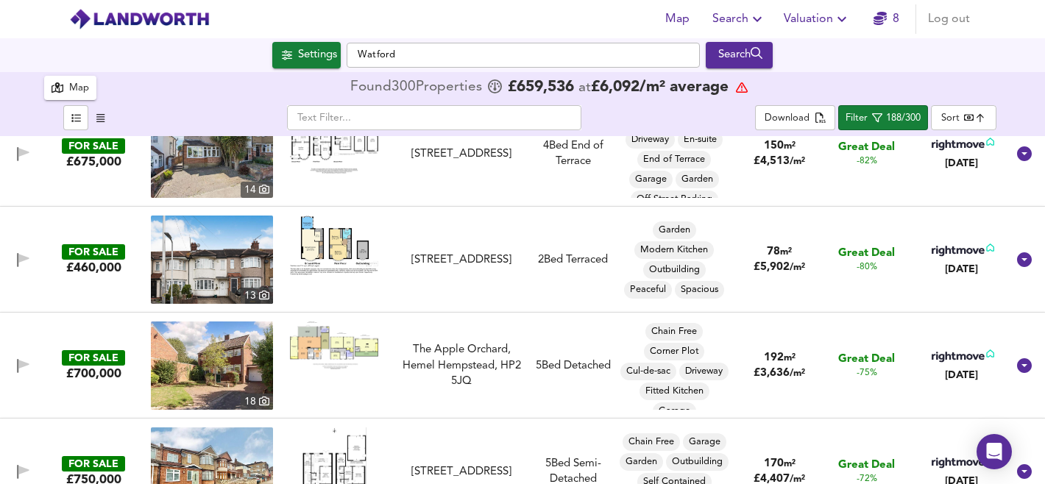
scroll to position [988, 0]
click at [216, 261] on img at bounding box center [212, 260] width 122 height 88
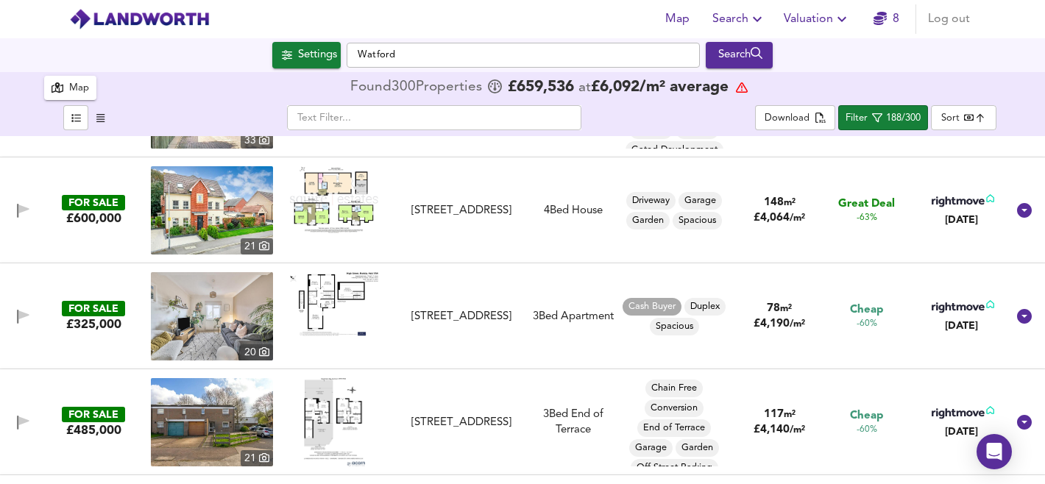
scroll to position [1791, 0]
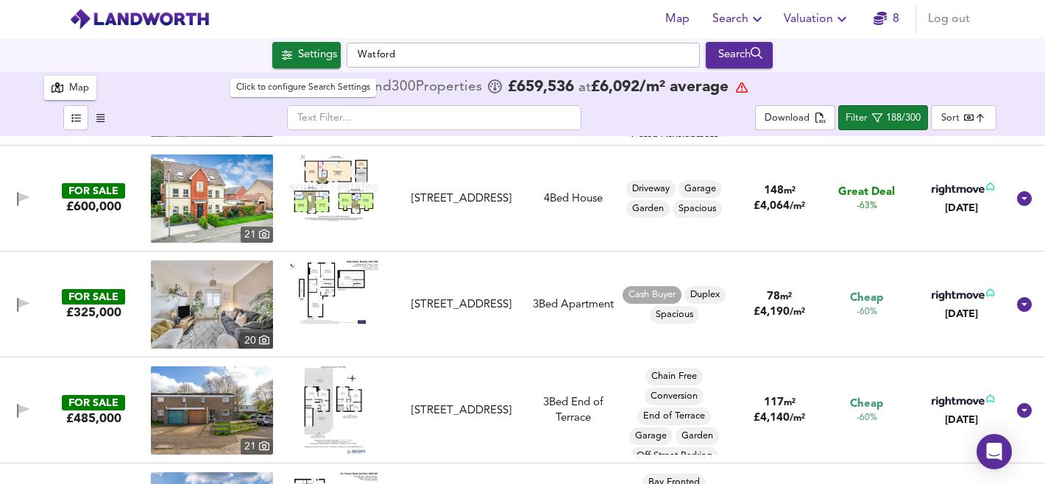
click at [316, 49] on div "Settings" at bounding box center [317, 55] width 39 height 19
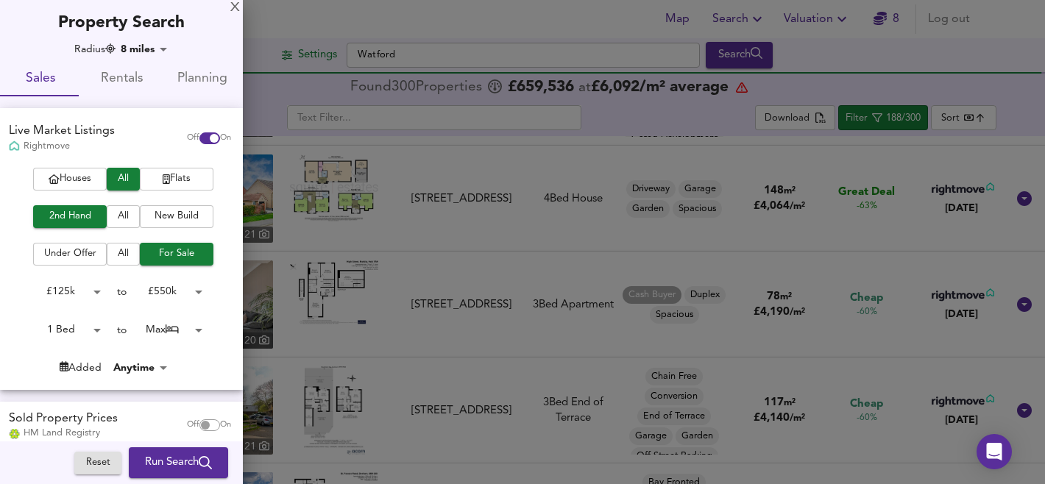
click at [174, 292] on body "Map Search Valuation 8 Log out Settings [GEOGRAPHIC_DATA] Search 300 Results Le…" at bounding box center [522, 242] width 1045 height 484
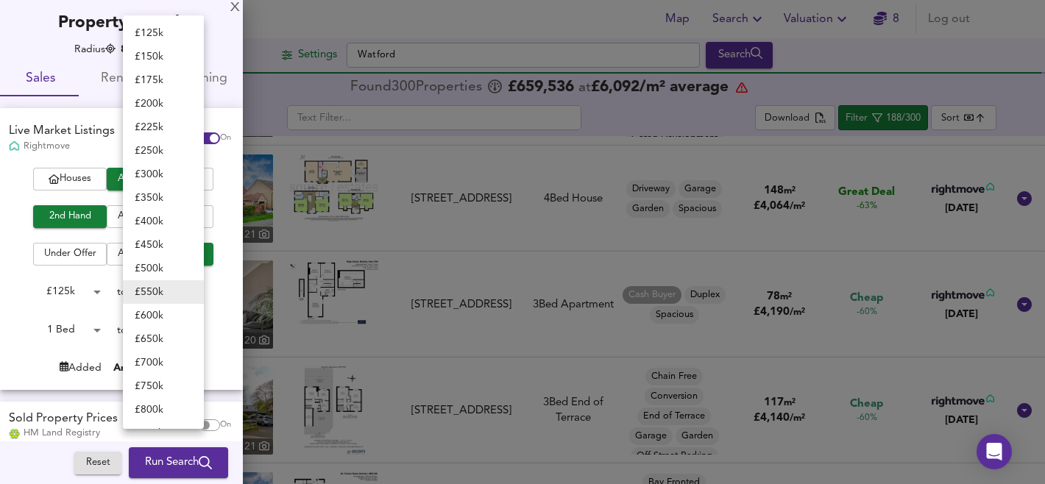
click at [218, 361] on div at bounding box center [522, 242] width 1045 height 484
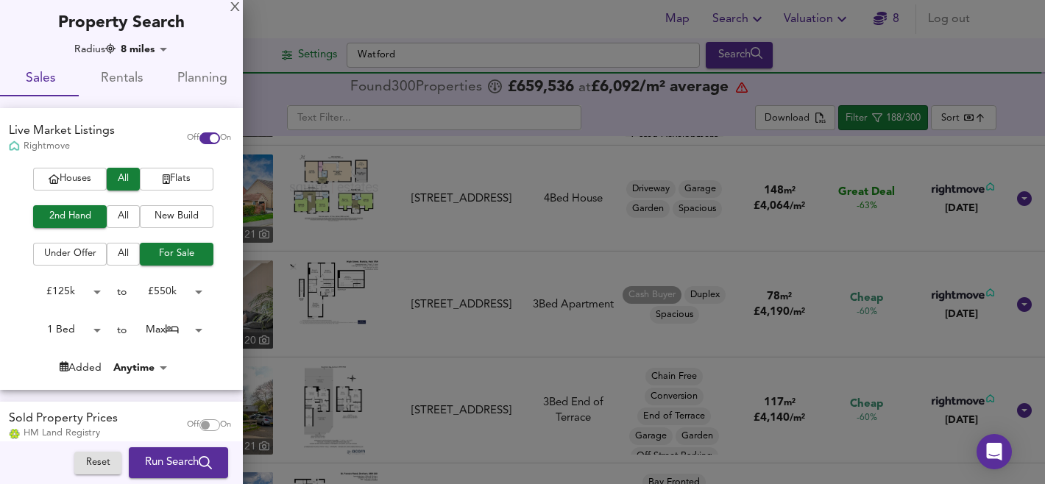
click at [316, 256] on div at bounding box center [522, 242] width 1045 height 484
